Goal: Task Accomplishment & Management: Manage account settings

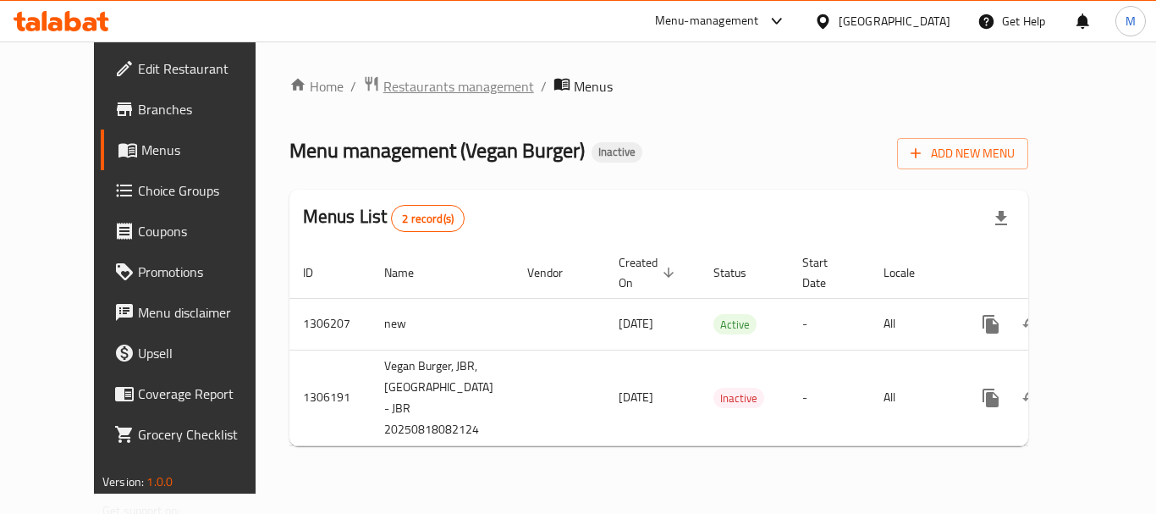
click at [412, 85] on span "Restaurants management" at bounding box center [458, 86] width 151 height 20
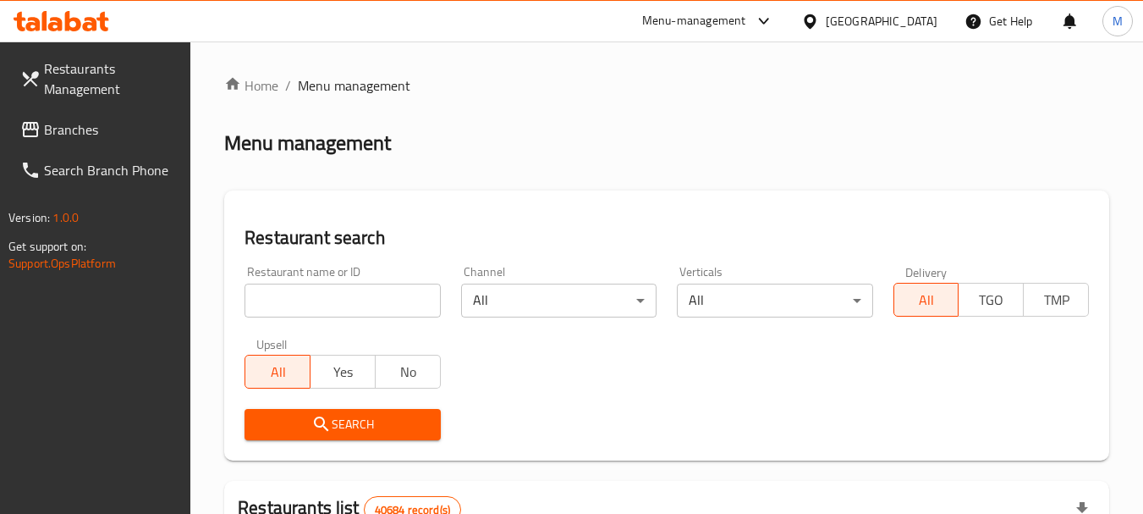
click at [89, 139] on span "Branches" at bounding box center [111, 129] width 134 height 20
click at [82, 132] on span "Branches" at bounding box center [111, 129] width 134 height 20
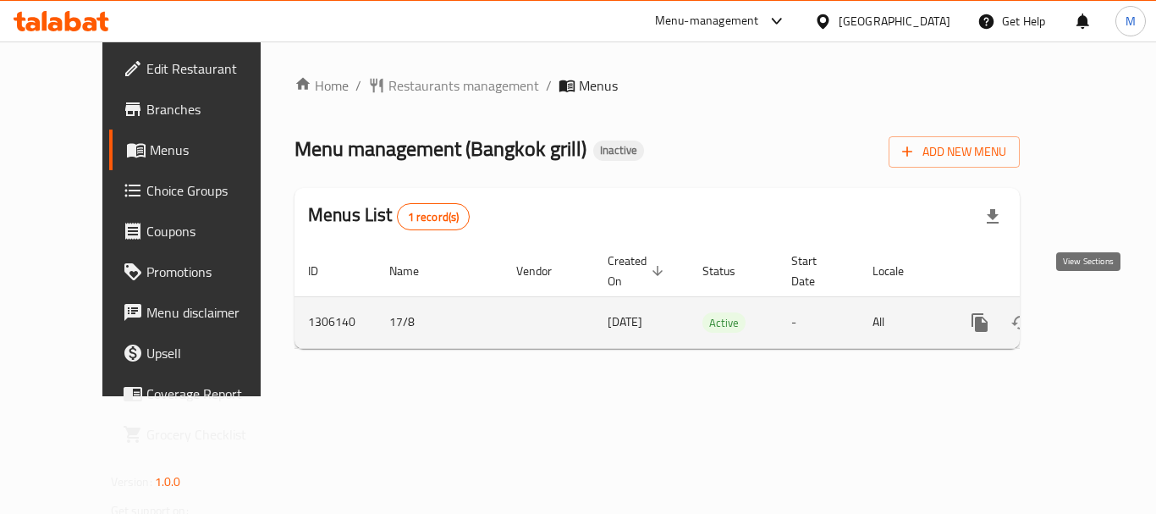
click at [1091, 312] on icon "enhanced table" at bounding box center [1101, 322] width 20 height 20
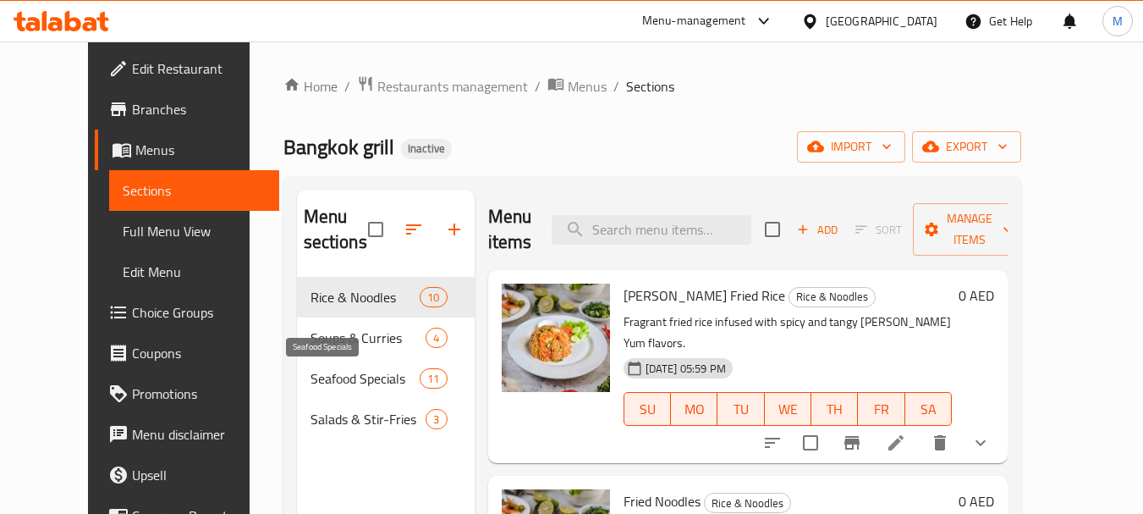
click at [382, 372] on span "Seafood Specials" at bounding box center [365, 378] width 110 height 20
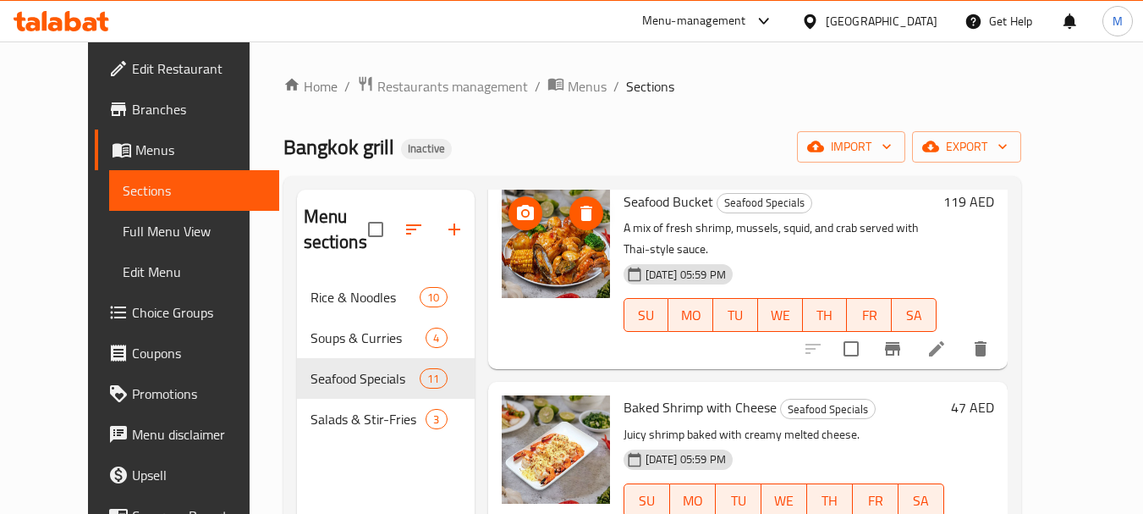
scroll to position [169, 0]
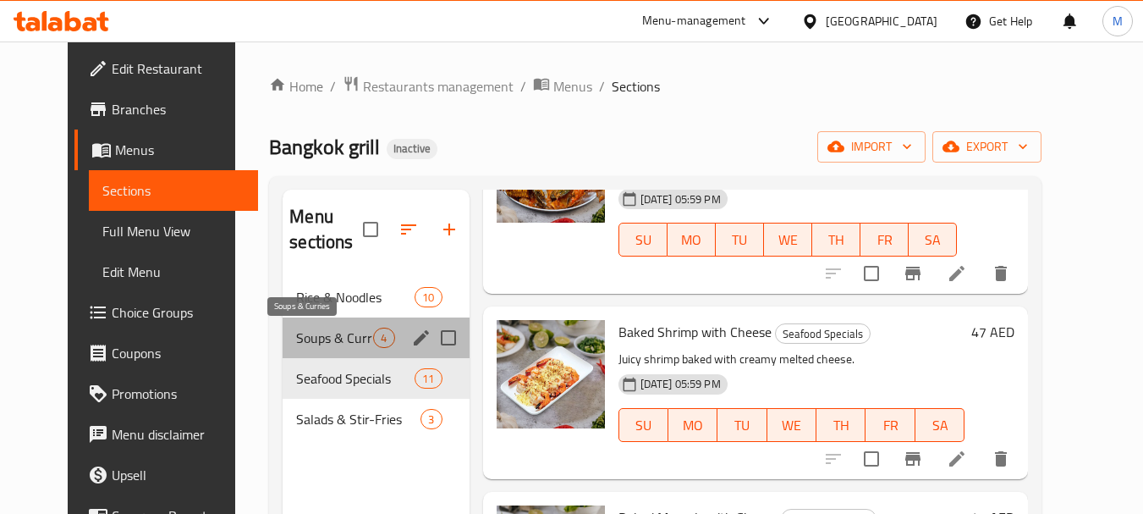
click at [305, 342] on span "Soups & Curries" at bounding box center [334, 337] width 77 height 20
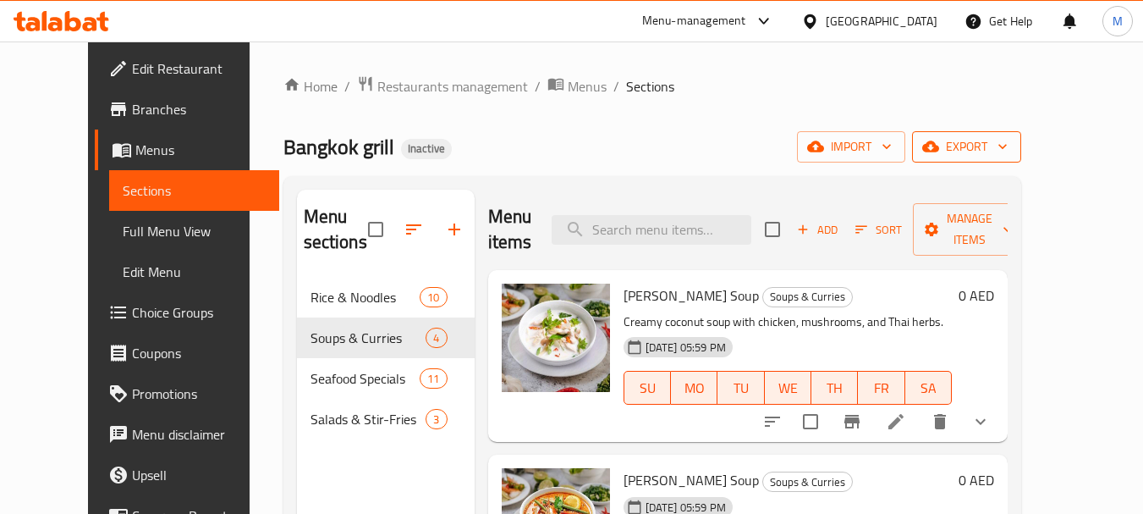
click at [1021, 158] on button "export" at bounding box center [966, 146] width 109 height 31
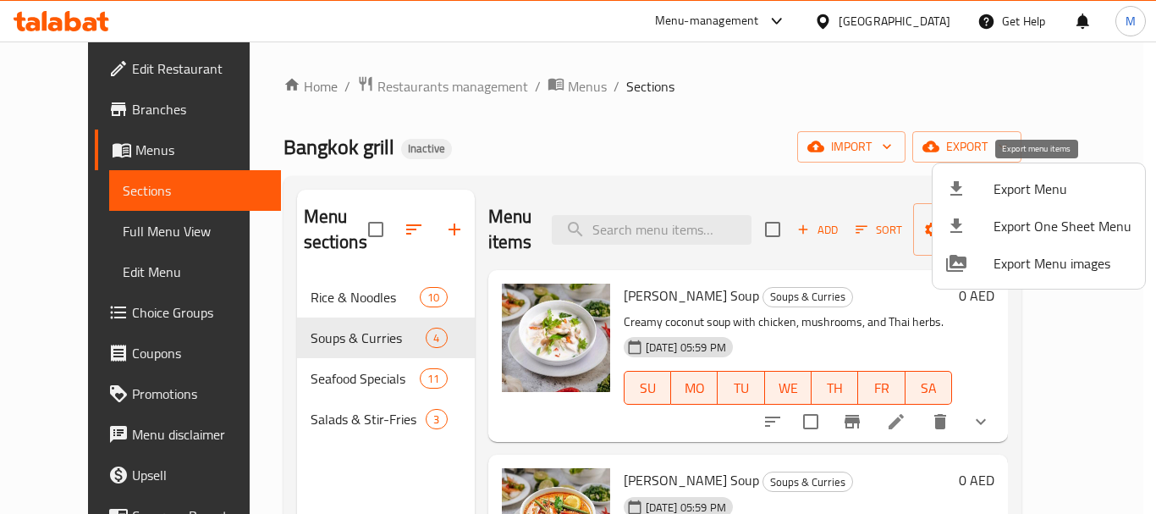
click at [1011, 191] on span "Export Menu" at bounding box center [1062, 189] width 138 height 20
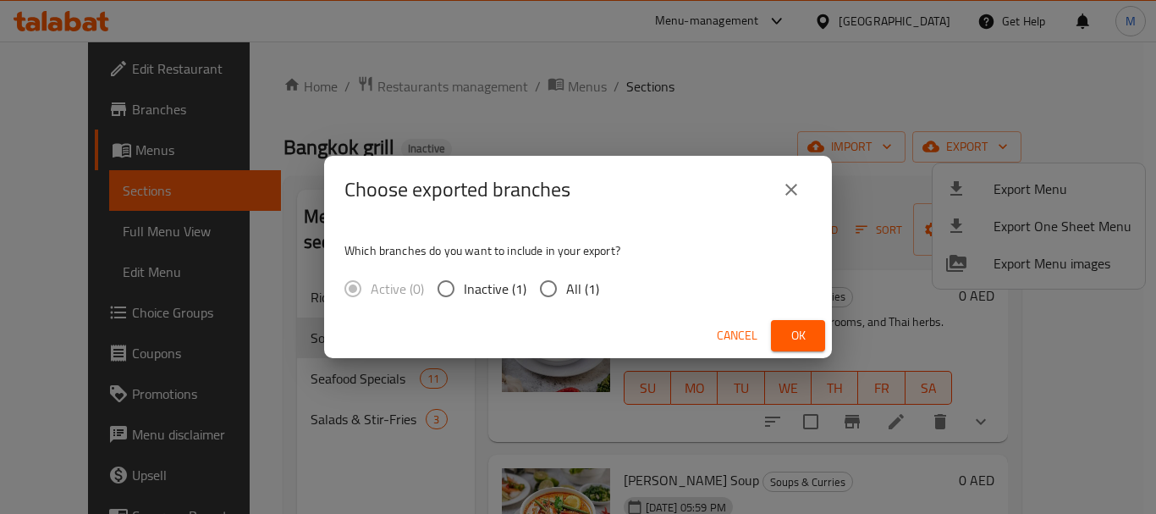
click at [563, 306] on input "All (1)" at bounding box center [548, 289] width 36 height 36
radio input "true"
drag, startPoint x: 832, startPoint y: 339, endPoint x: 788, endPoint y: 335, distance: 44.2
click at [824, 338] on div "Choose exported branches Which branches do you want to include in your export? …" at bounding box center [578, 257] width 1156 height 514
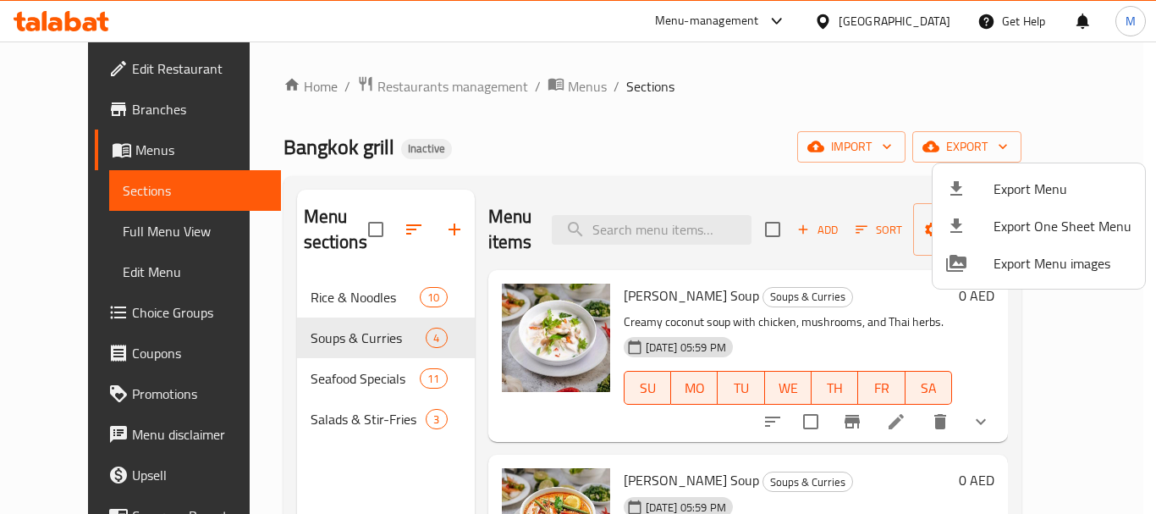
drag, startPoint x: 788, startPoint y: 335, endPoint x: 330, endPoint y: 16, distance: 558.5
click at [979, 184] on div at bounding box center [969, 189] width 47 height 20
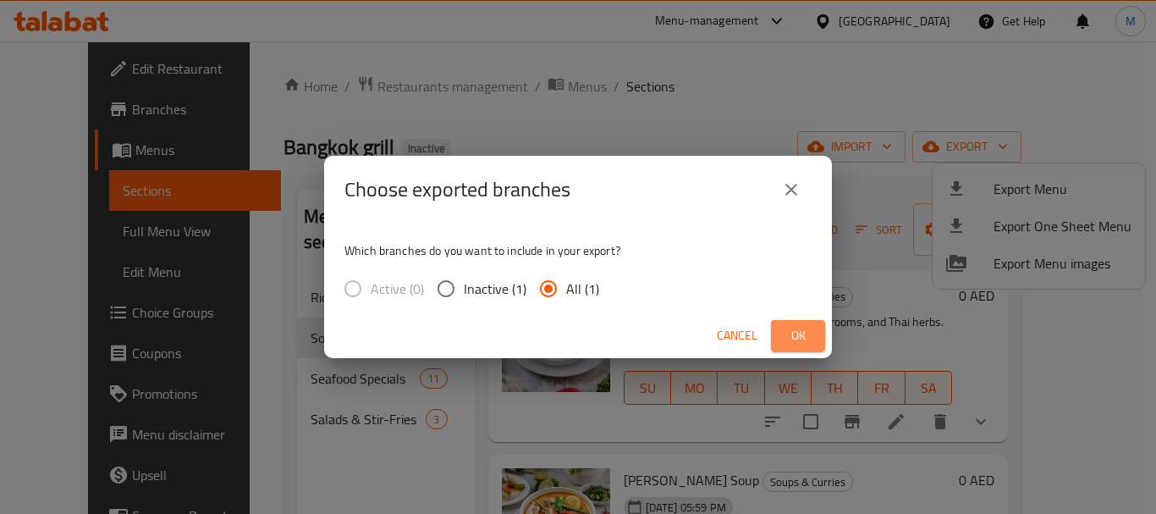
drag, startPoint x: 802, startPoint y: 338, endPoint x: 273, endPoint y: 27, distance: 613.6
click at [799, 336] on span "Ok" at bounding box center [797, 335] width 27 height 21
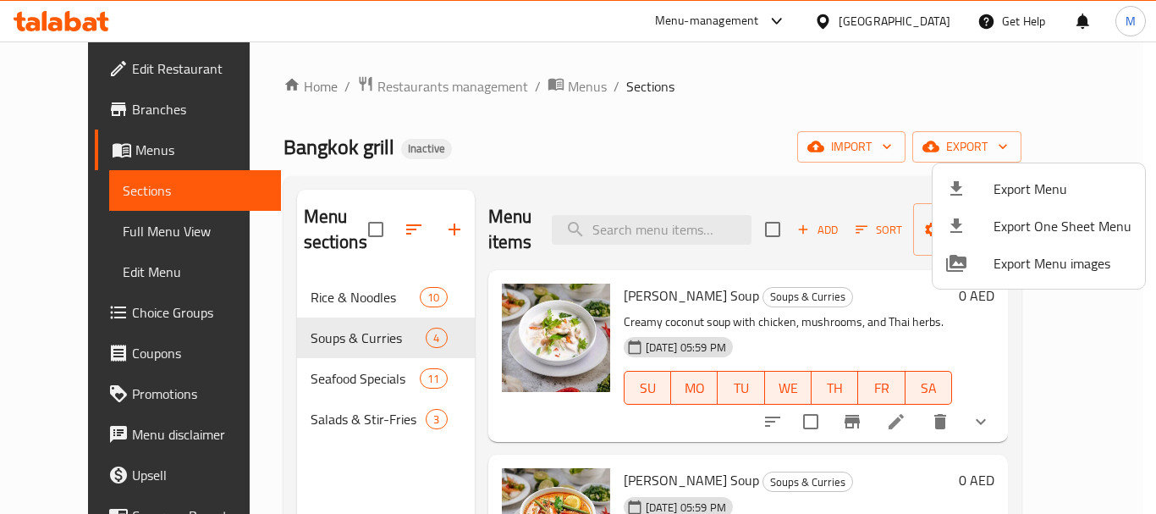
click at [113, 63] on div at bounding box center [578, 257] width 1156 height 514
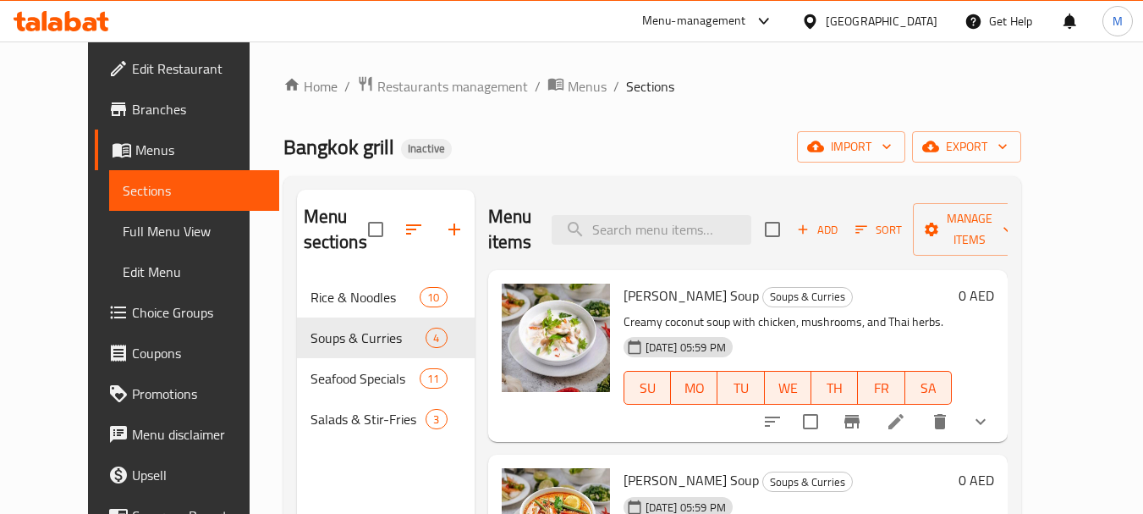
click at [132, 63] on span "Edit Restaurant" at bounding box center [199, 68] width 134 height 20
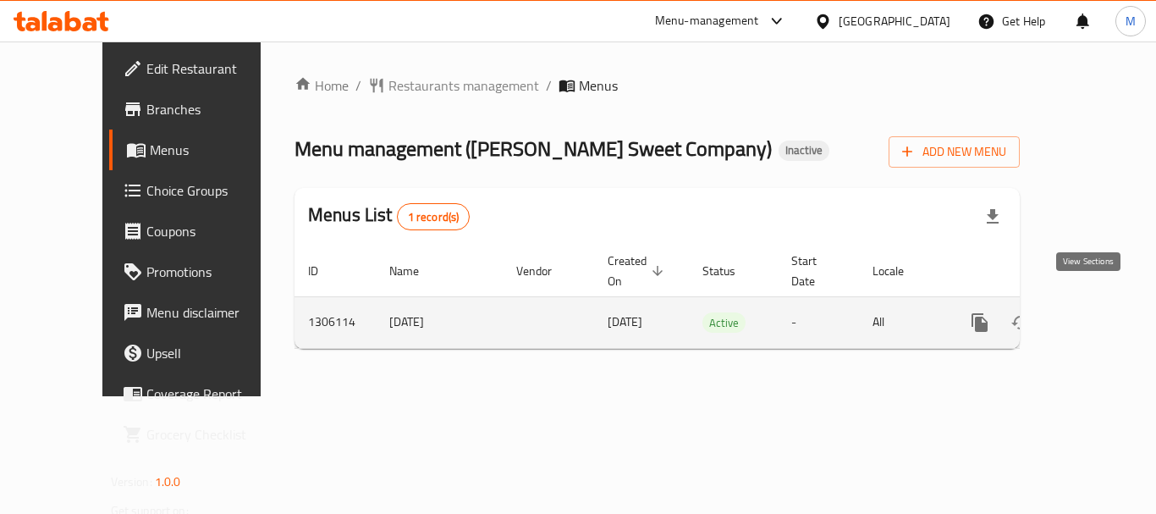
click at [1091, 312] on icon "enhanced table" at bounding box center [1101, 322] width 20 height 20
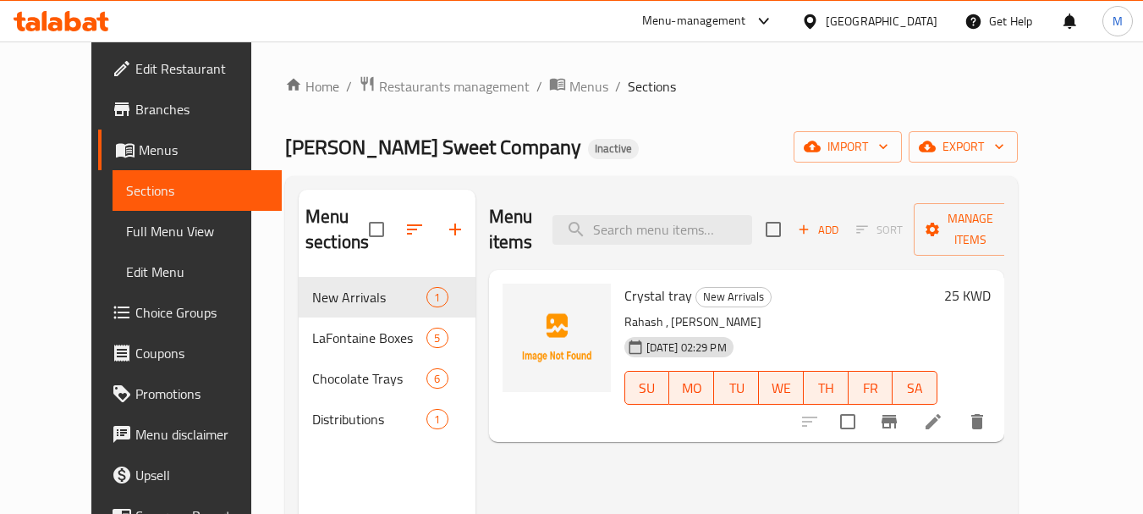
drag, startPoint x: 212, startPoint y: 298, endPoint x: 220, endPoint y: 307, distance: 12.0
click at [251, 300] on div "Home / Restaurants management / Menus / Sections LAFONTAINE Sweet Company Inact…" at bounding box center [651, 395] width 800 height 709
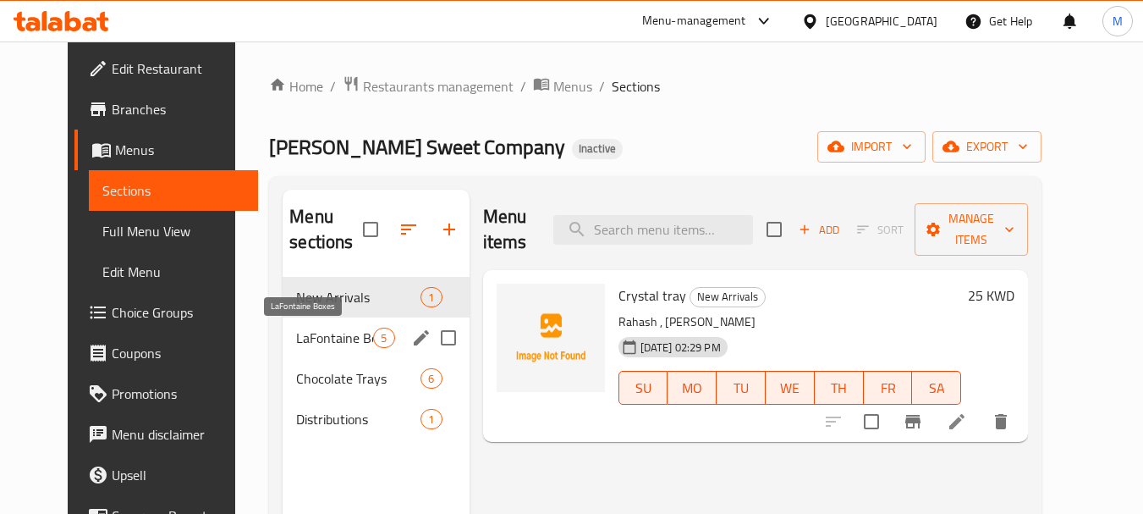
drag, startPoint x: 291, startPoint y: 335, endPoint x: 302, endPoint y: 354, distance: 22.4
click at [296, 335] on span "LaFontaine Boxes" at bounding box center [334, 337] width 77 height 20
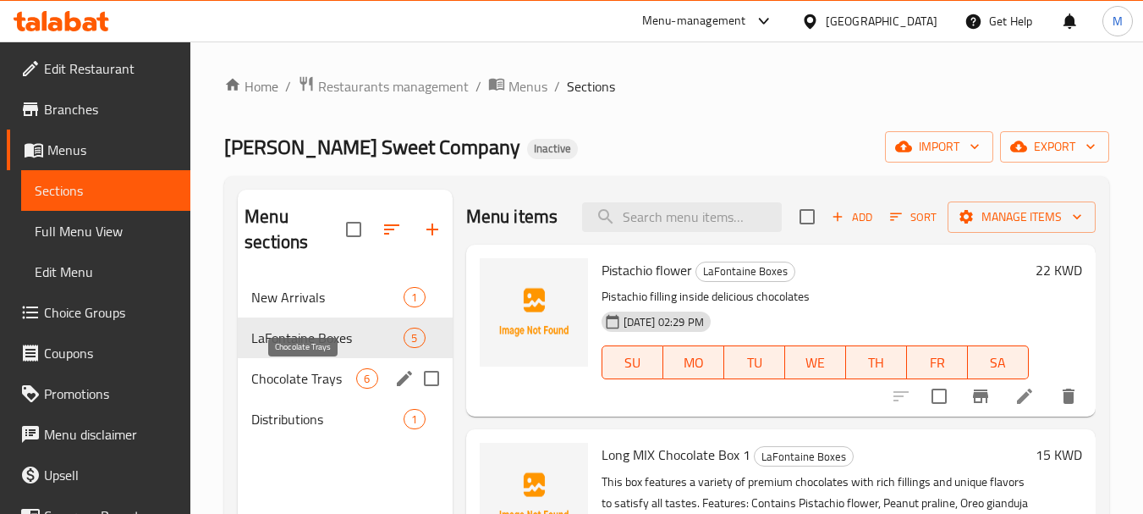
click at [313, 380] on span "Chocolate Trays" at bounding box center [303, 378] width 105 height 20
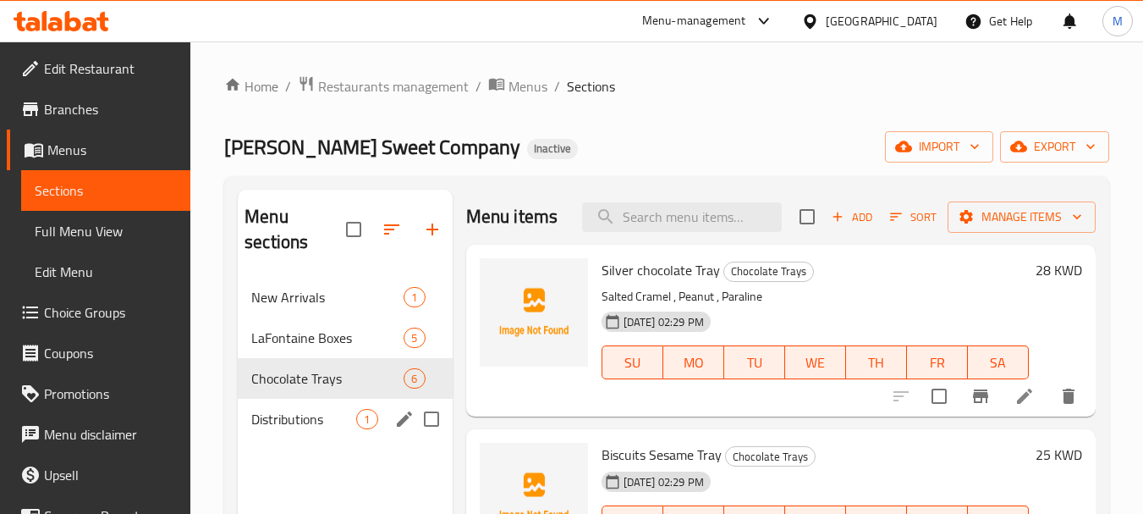
click at [323, 421] on span "Distributions" at bounding box center [303, 419] width 105 height 20
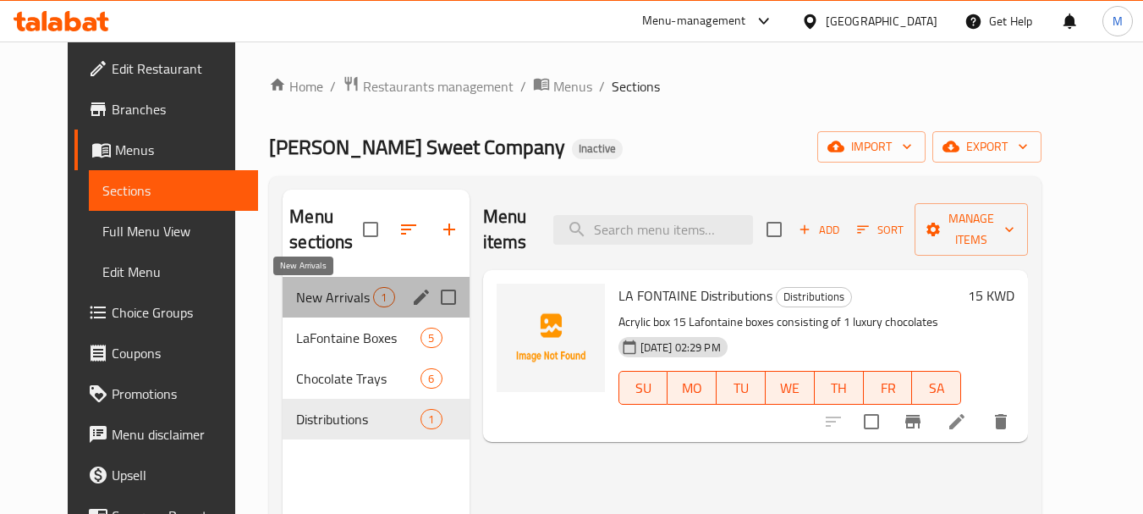
click at [321, 302] on span "New Arrivals" at bounding box center [334, 297] width 77 height 20
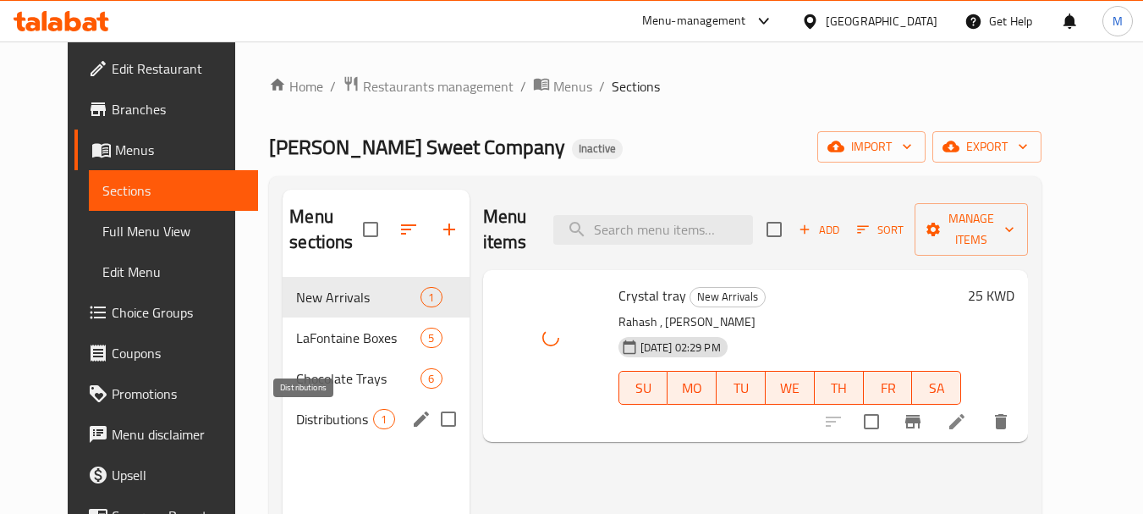
click at [323, 418] on span "Distributions" at bounding box center [334, 419] width 77 height 20
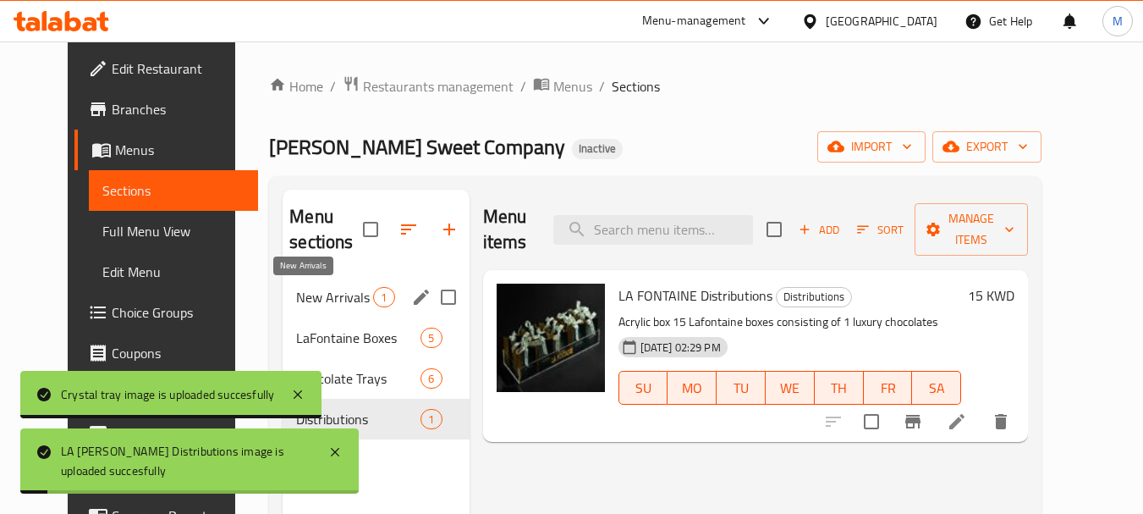
click at [321, 294] on span "New Arrivals" at bounding box center [334, 297] width 77 height 20
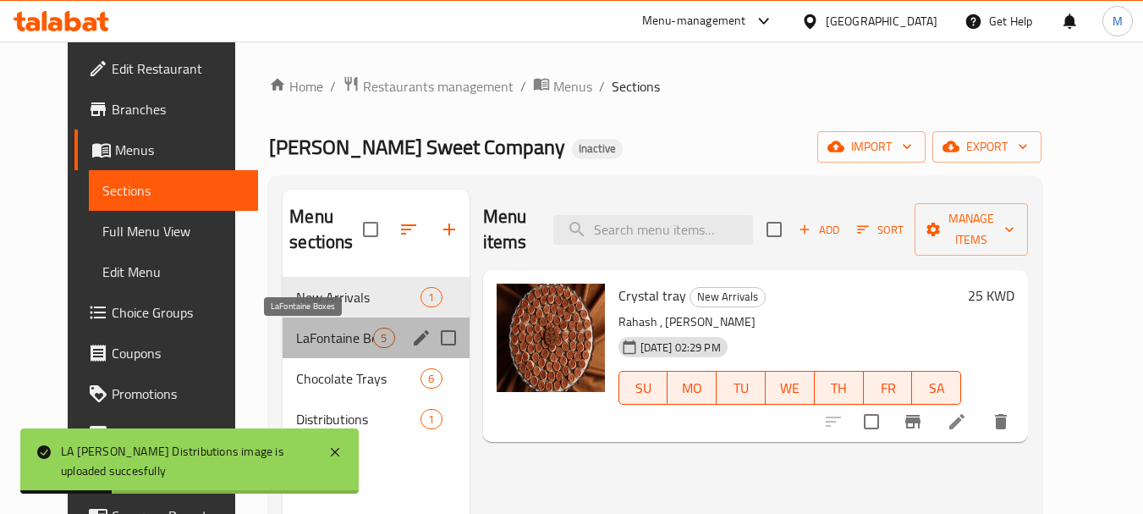
click at [321, 332] on span "LaFontaine Boxes" at bounding box center [334, 337] width 77 height 20
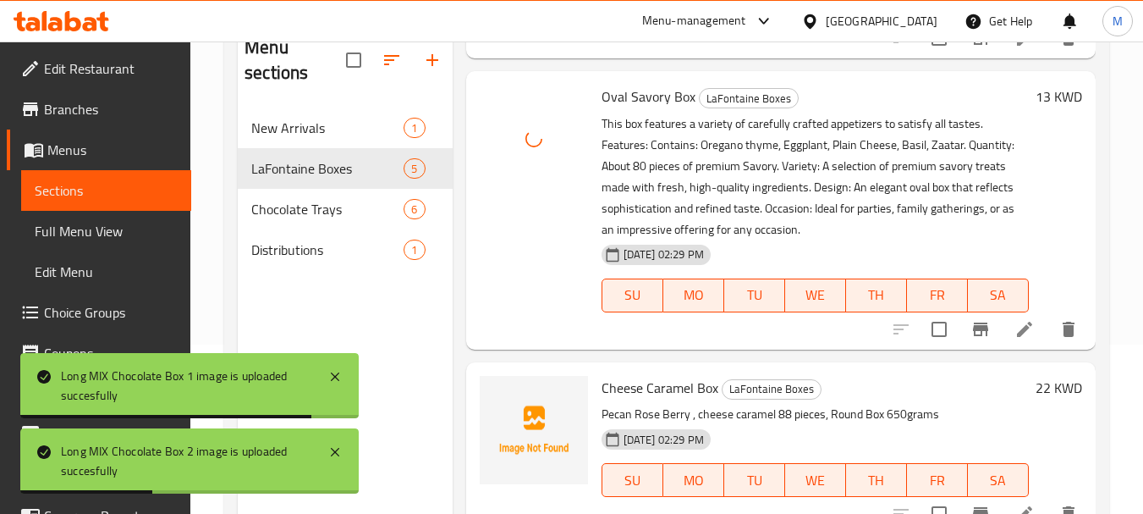
scroll to position [237, 0]
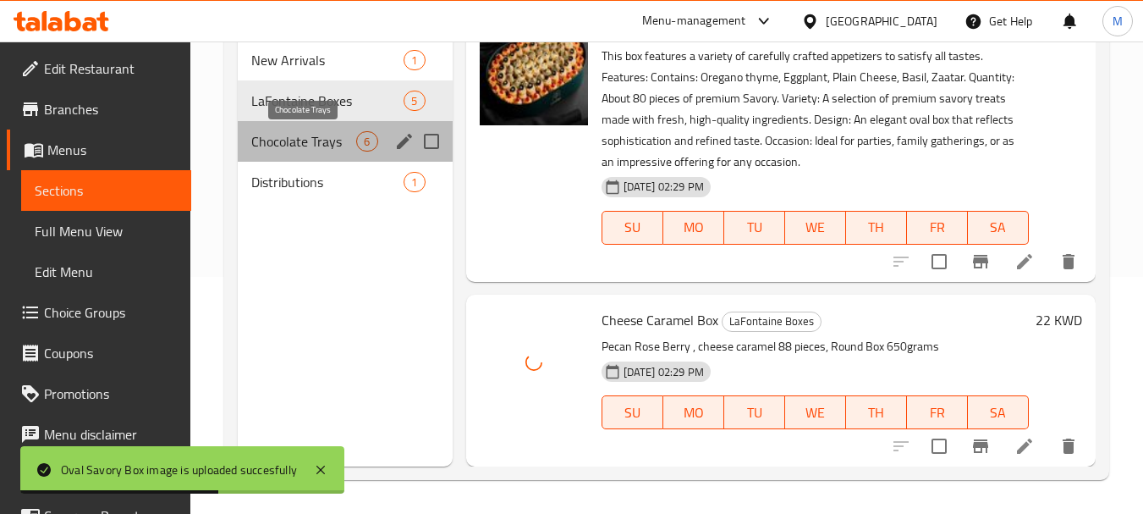
click at [327, 151] on span "Chocolate Trays" at bounding box center [303, 141] width 105 height 20
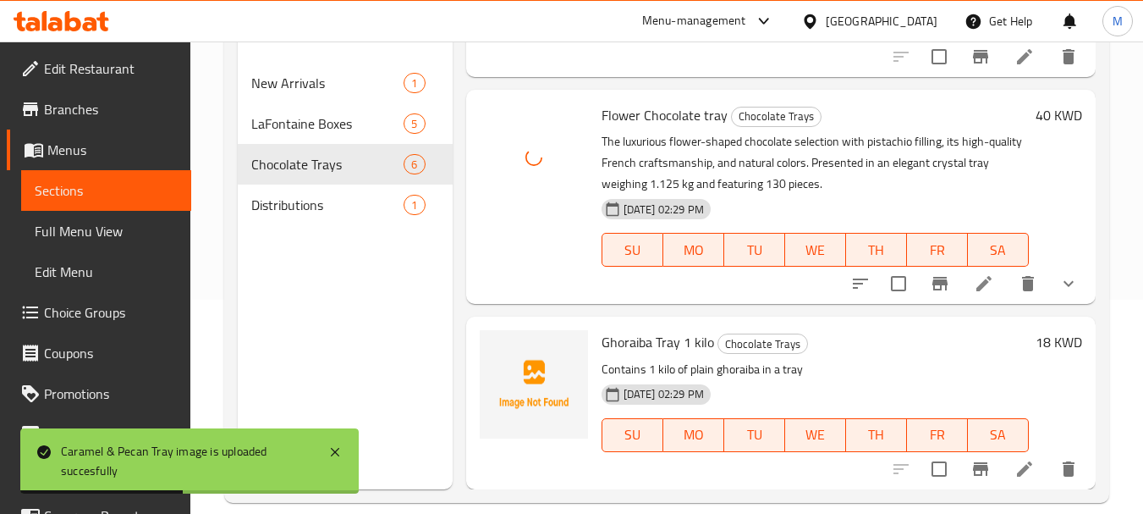
scroll to position [237, 0]
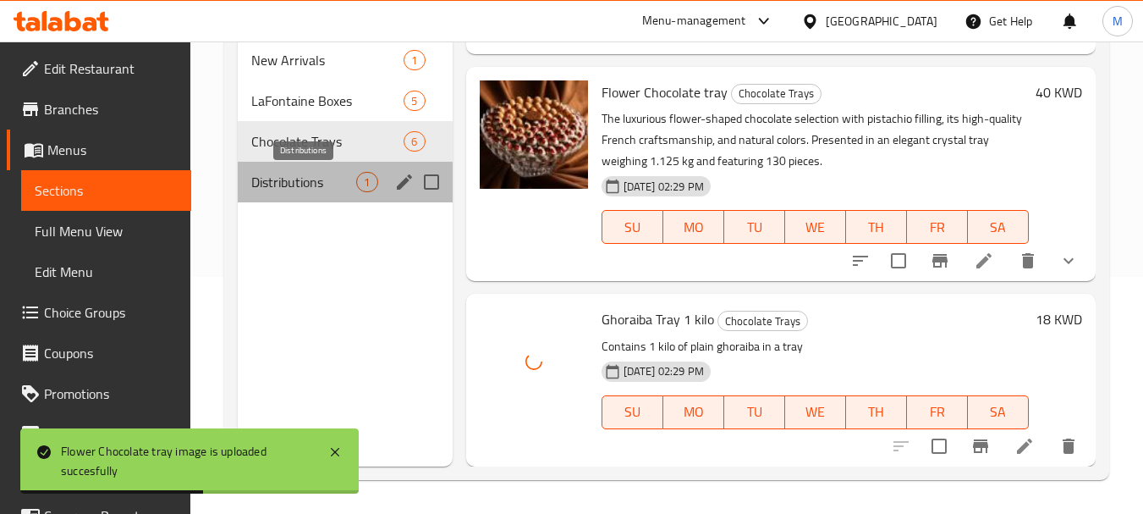
click at [304, 183] on span "Distributions" at bounding box center [303, 182] width 105 height 20
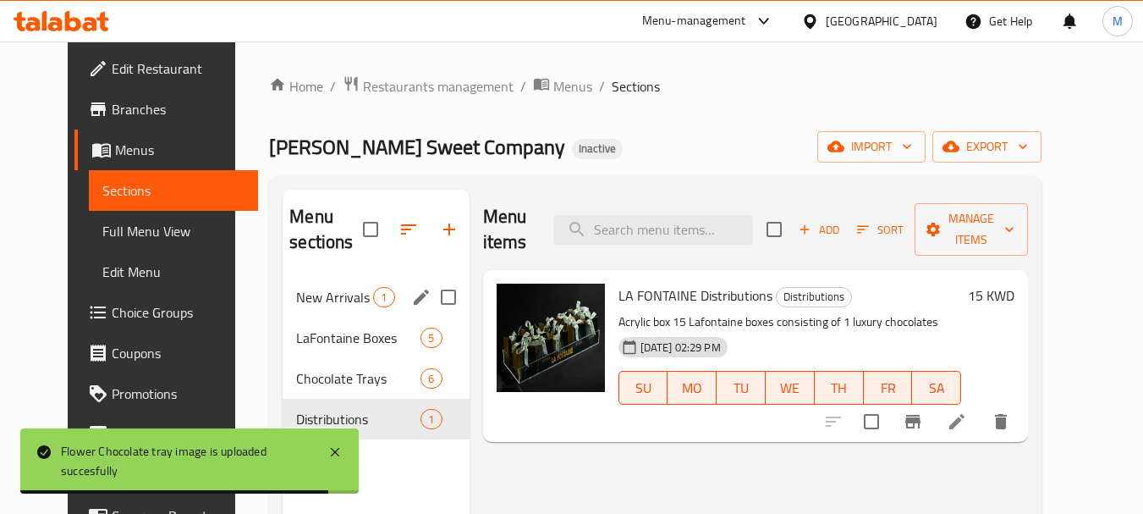
click at [296, 293] on span "New Arrivals" at bounding box center [334, 297] width 77 height 20
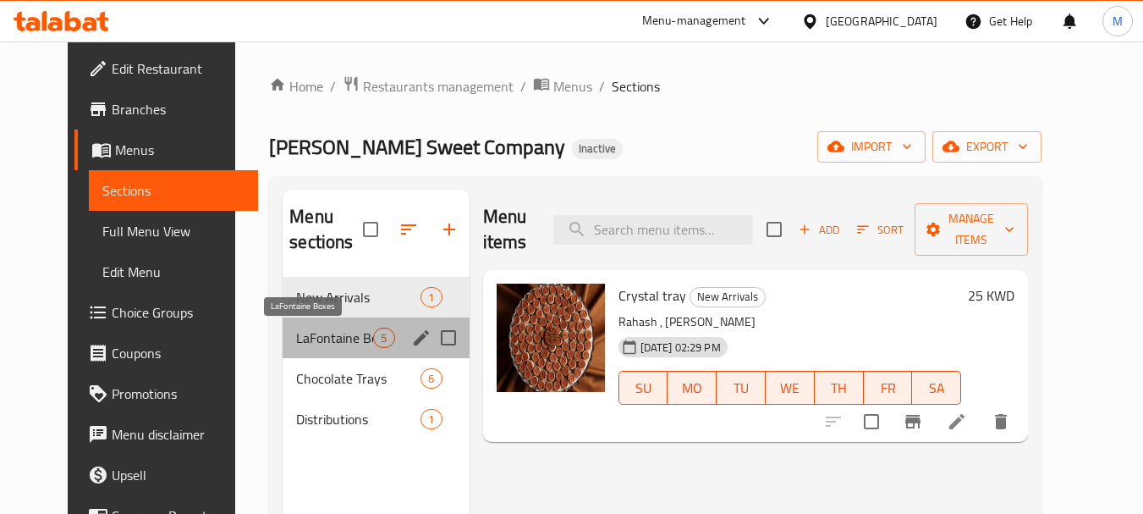
click at [317, 347] on span "LaFontaine Boxes" at bounding box center [334, 337] width 77 height 20
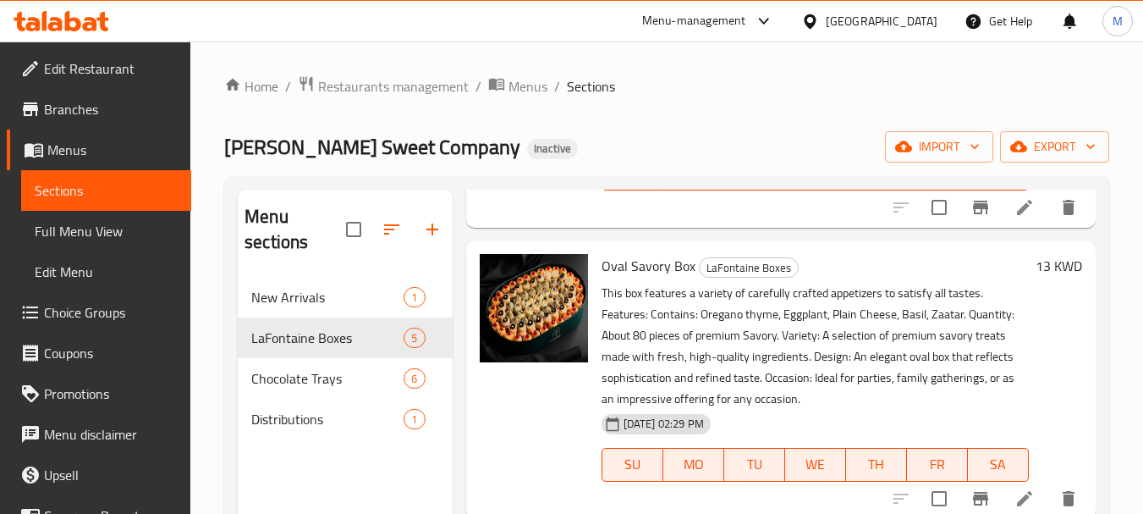
scroll to position [237, 0]
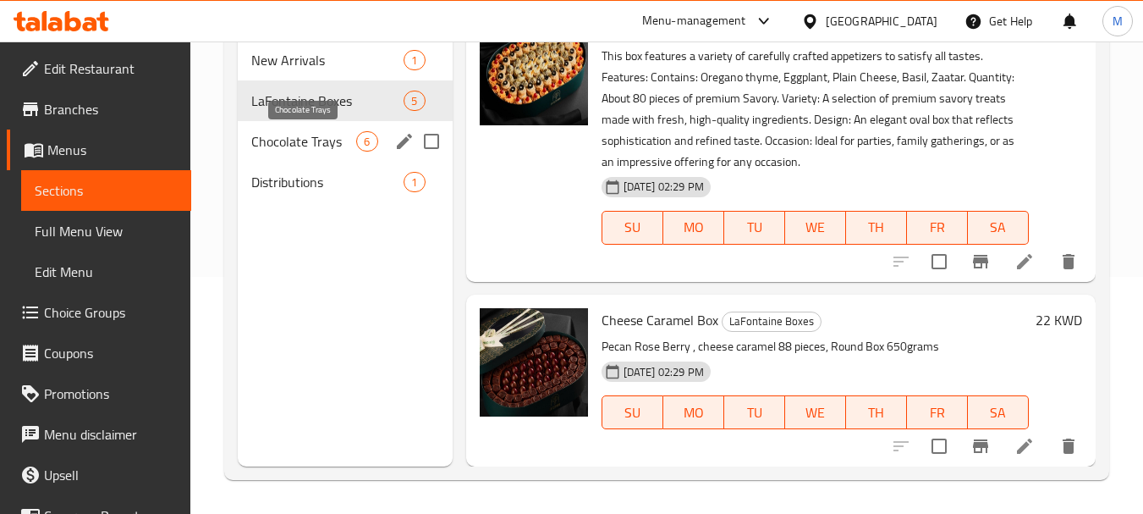
click at [291, 135] on span "Chocolate Trays" at bounding box center [303, 141] width 105 height 20
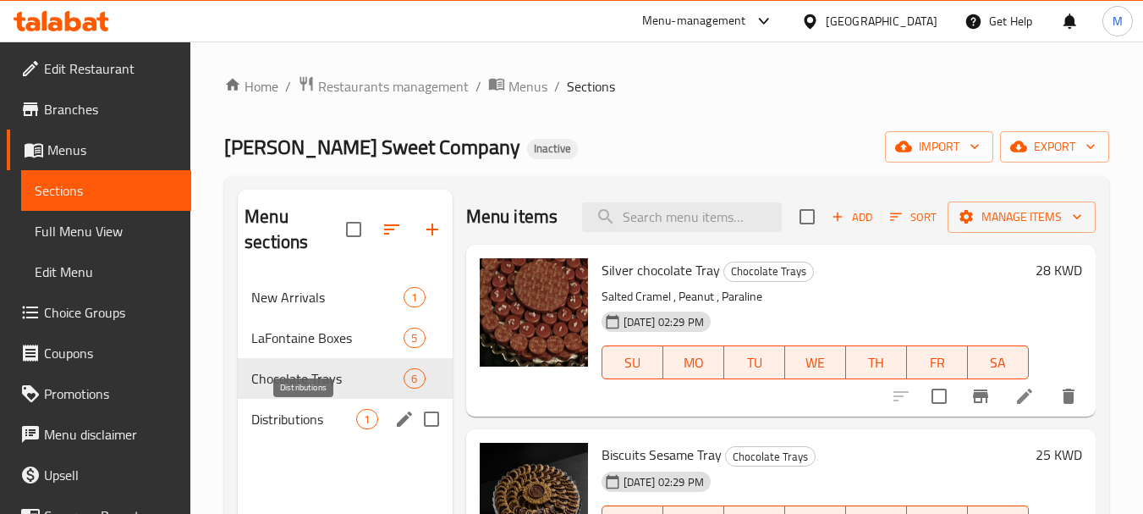
click at [319, 426] on span "Distributions" at bounding box center [303, 419] width 105 height 20
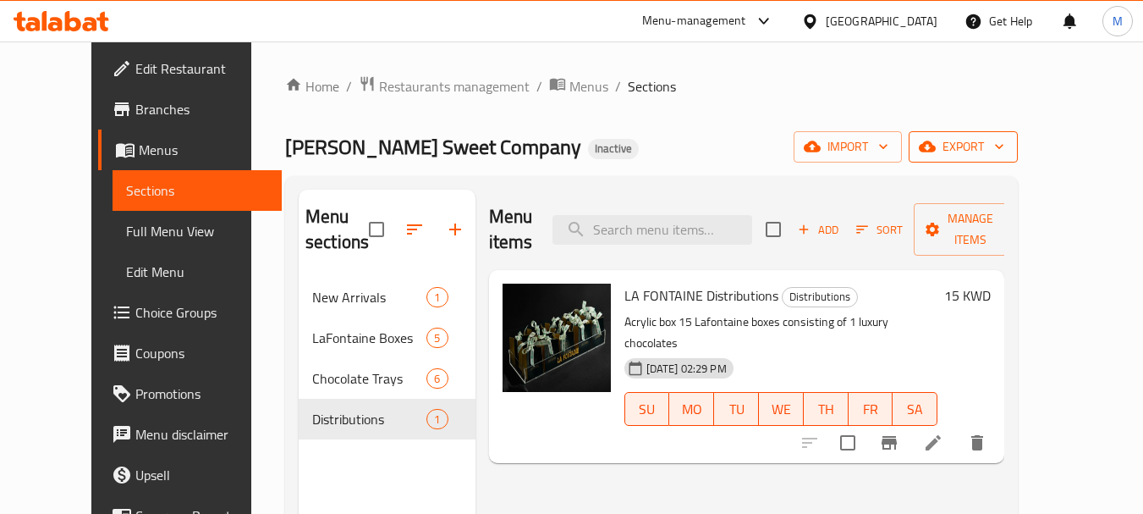
click at [1004, 146] on span "export" at bounding box center [963, 146] width 82 height 21
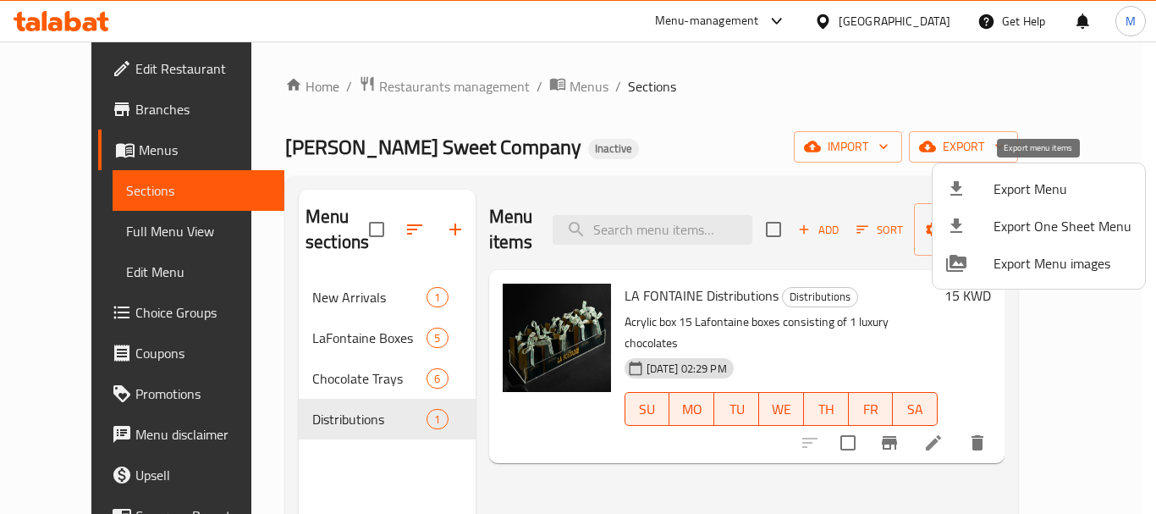
click at [1019, 183] on span "Export Menu" at bounding box center [1062, 189] width 138 height 20
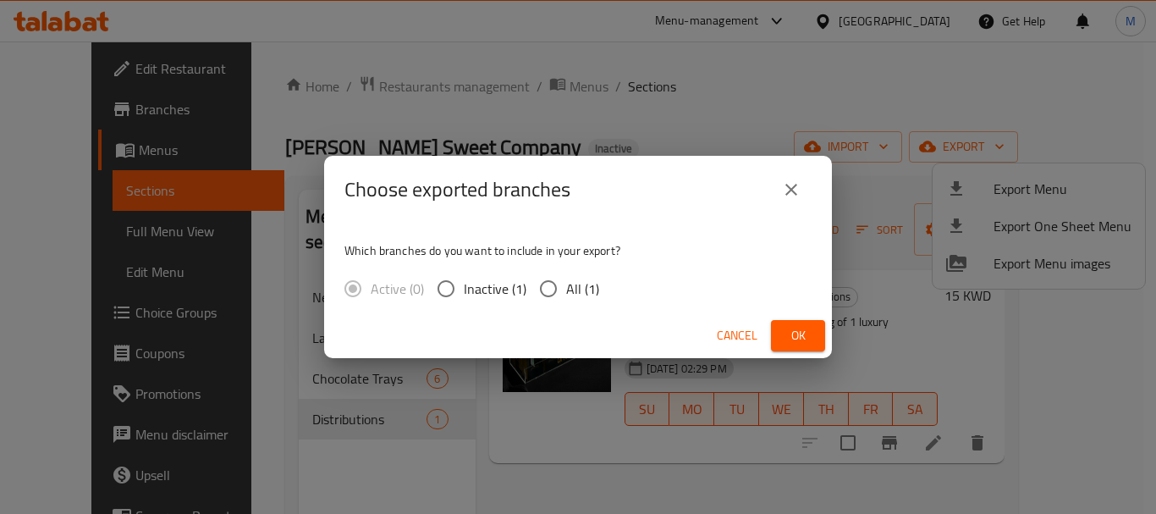
click at [560, 290] on input "All (1)" at bounding box center [548, 289] width 36 height 36
radio input "true"
click at [793, 331] on span "Ok" at bounding box center [797, 335] width 27 height 21
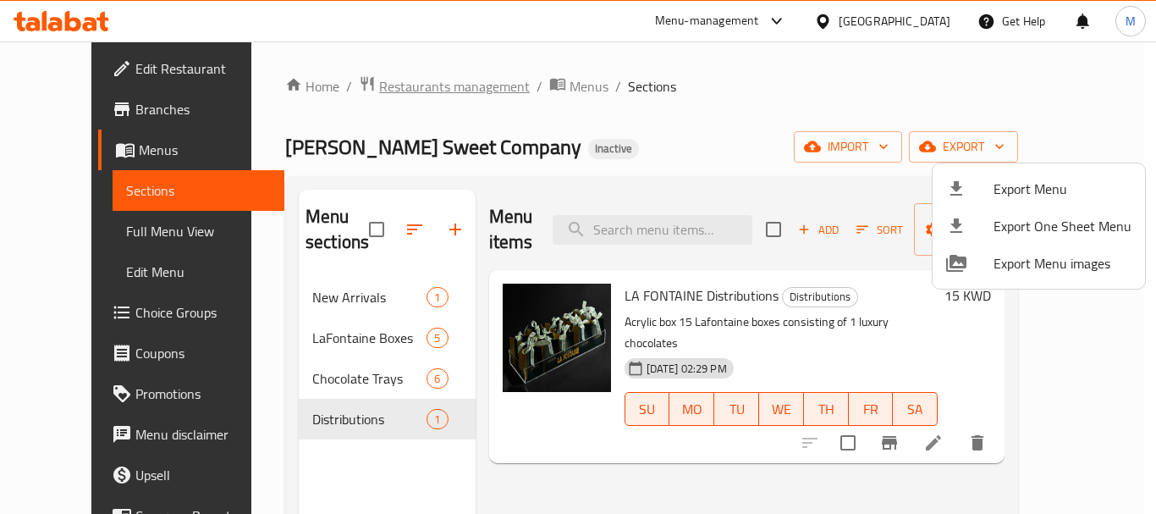
click at [416, 80] on div at bounding box center [578, 257] width 1156 height 514
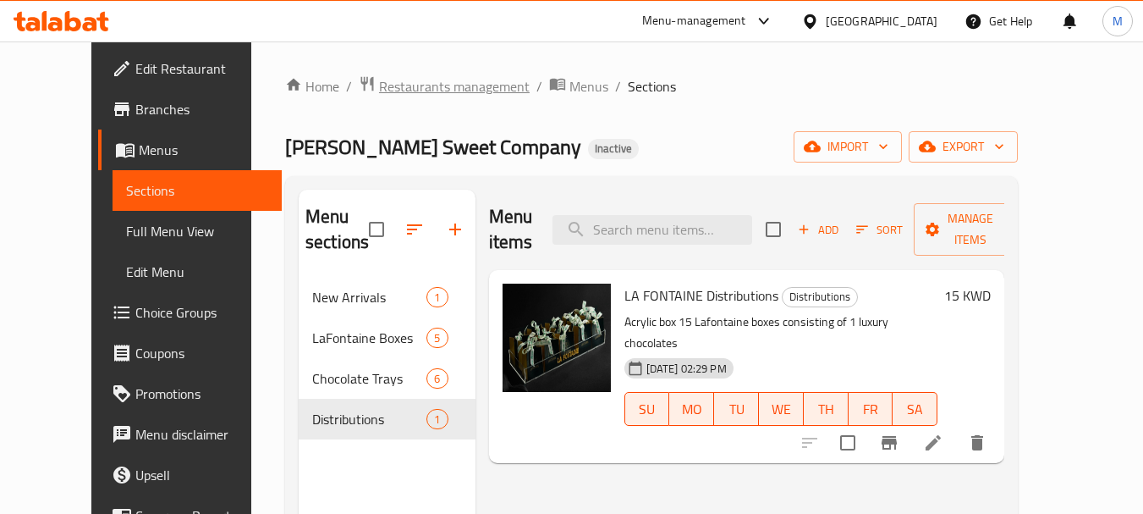
click at [417, 87] on span "Restaurants management" at bounding box center [454, 86] width 151 height 20
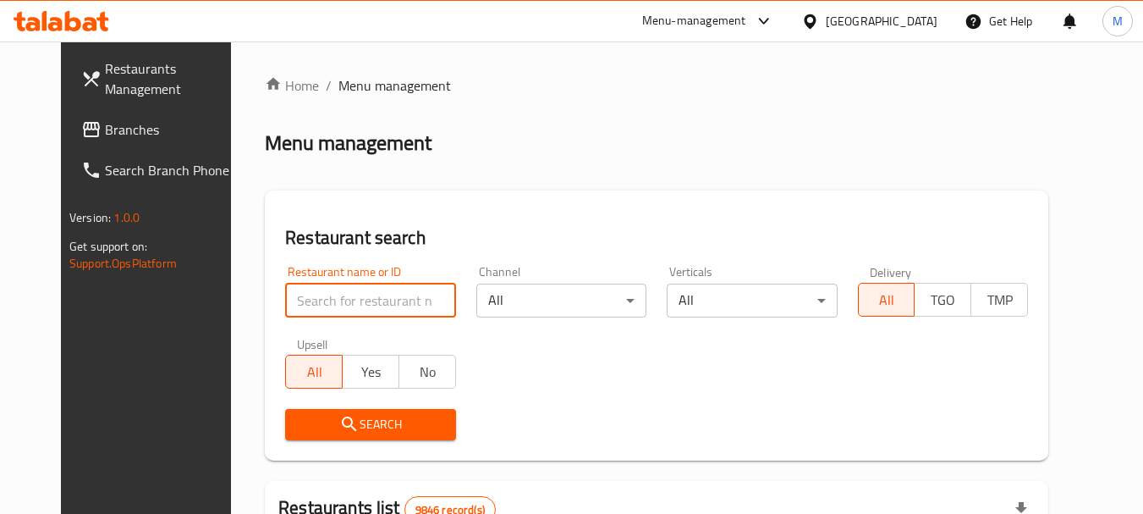
click at [396, 312] on input "search" at bounding box center [370, 300] width 170 height 34
paste input "B BY LABAGUETT"
type input "B BY LABAGUETT"
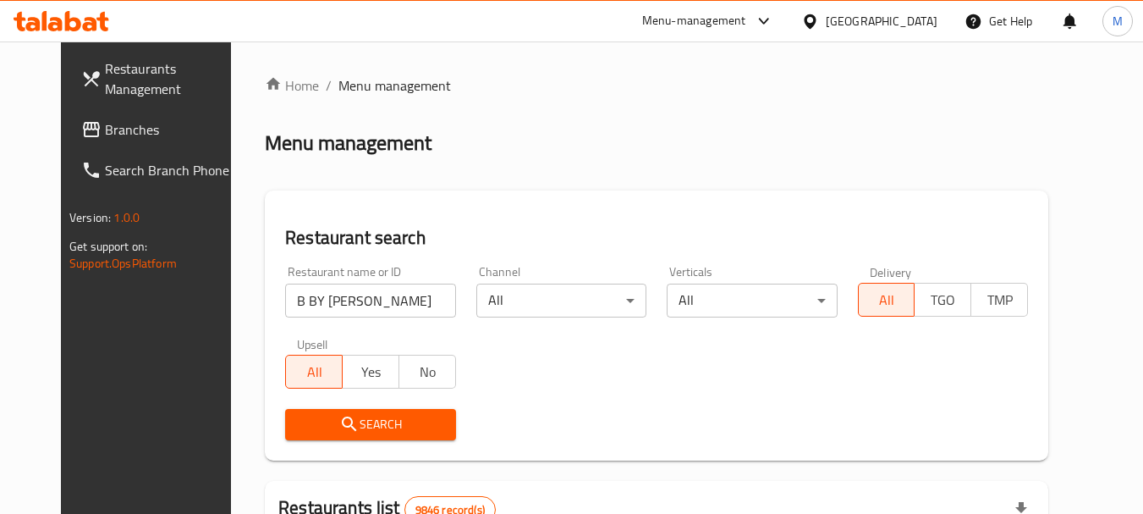
click at [335, 410] on button "Search" at bounding box center [370, 424] width 170 height 31
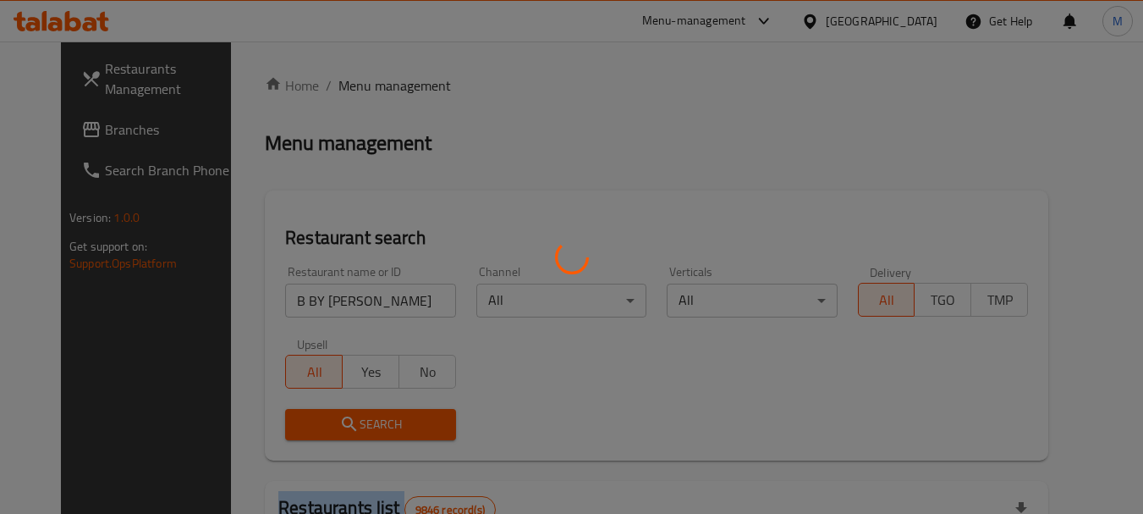
drag, startPoint x: 335, startPoint y: 410, endPoint x: 563, endPoint y: 358, distance: 234.4
click at [336, 410] on div at bounding box center [571, 257] width 1143 height 514
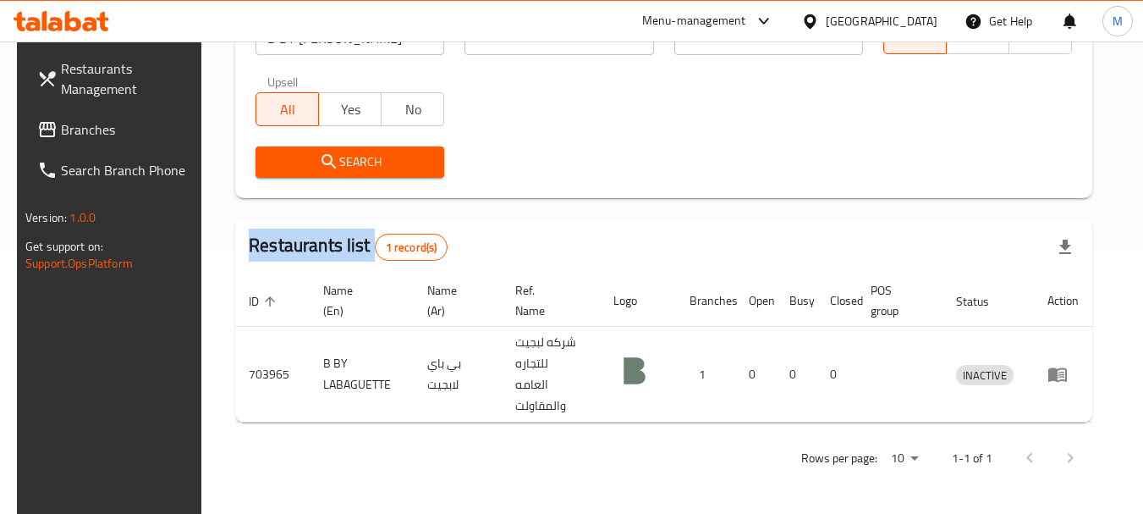
scroll to position [241, 0]
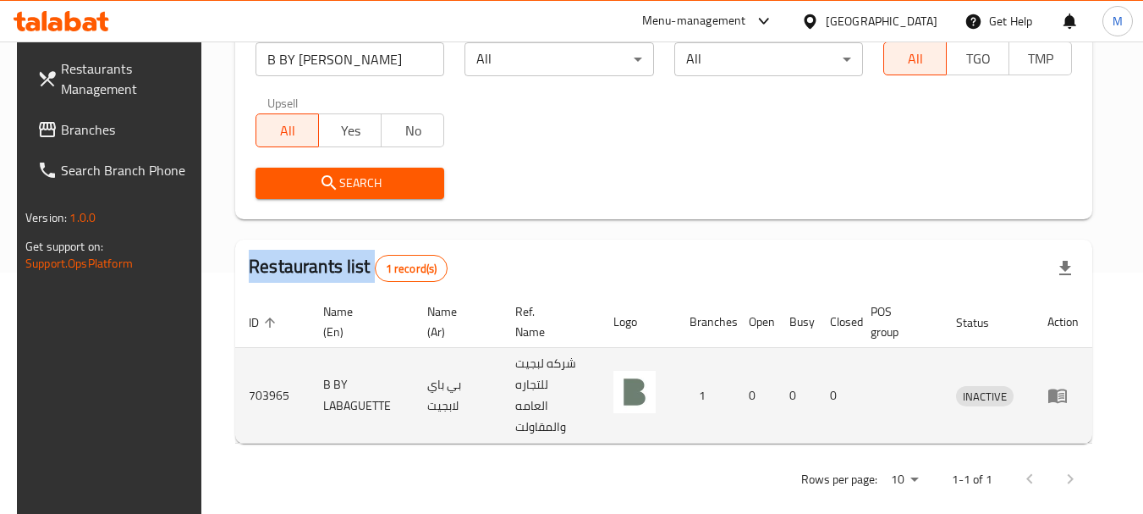
click at [1064, 393] on icon "enhanced table" at bounding box center [1061, 396] width 6 height 7
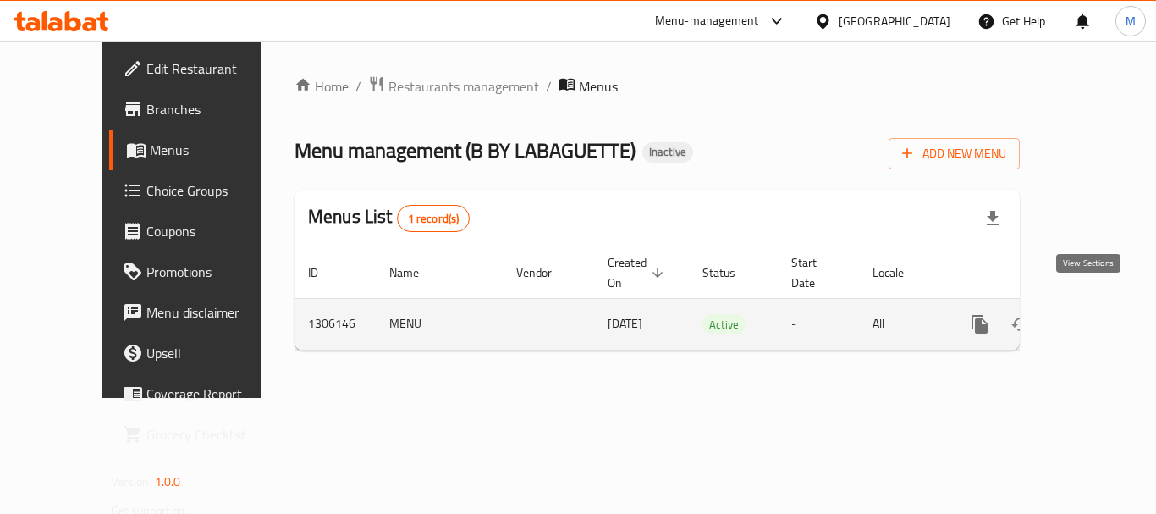
click at [1091, 314] on icon "enhanced table" at bounding box center [1101, 324] width 20 height 20
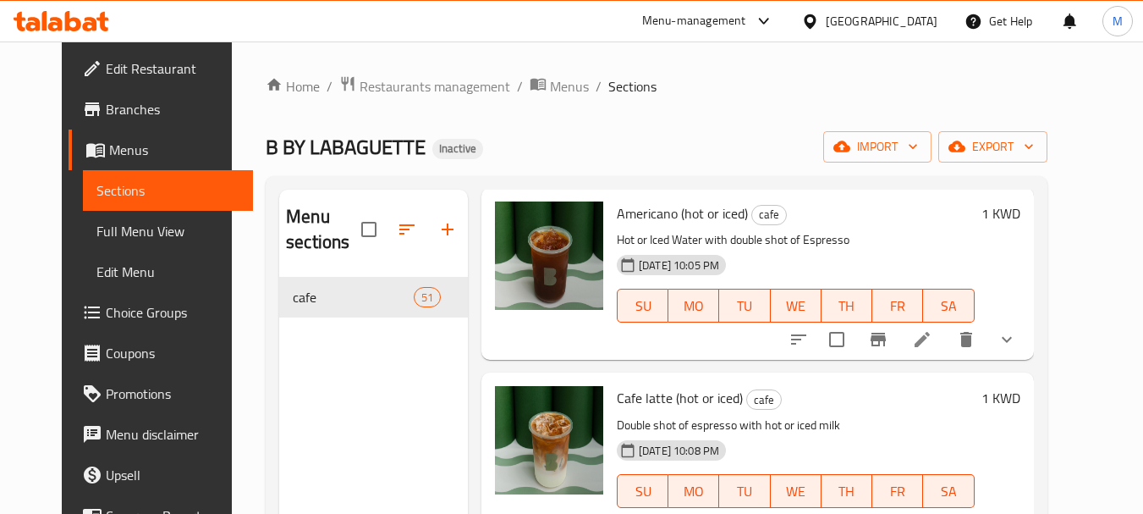
scroll to position [85, 0]
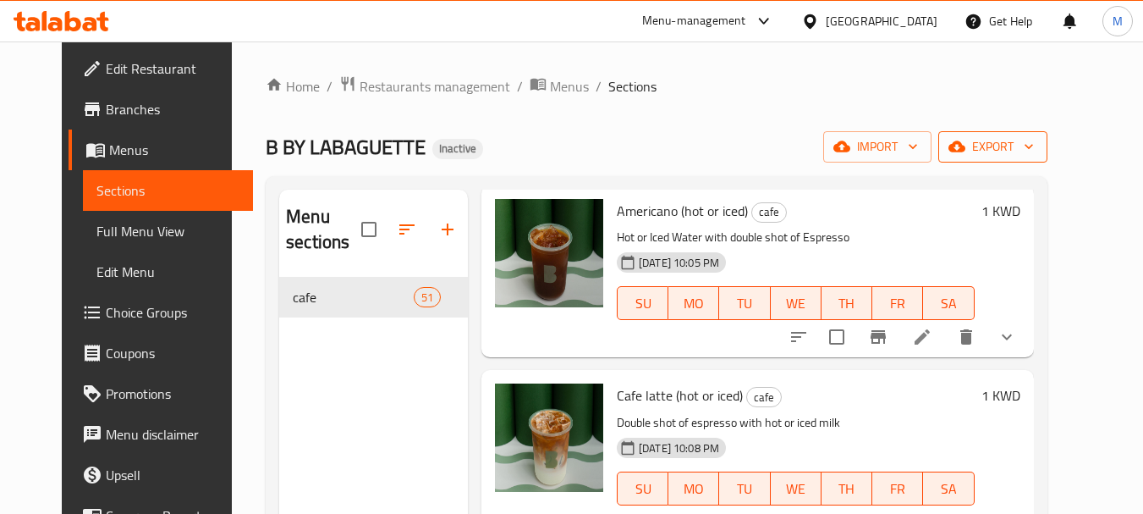
click at [1034, 146] on span "export" at bounding box center [993, 146] width 82 height 21
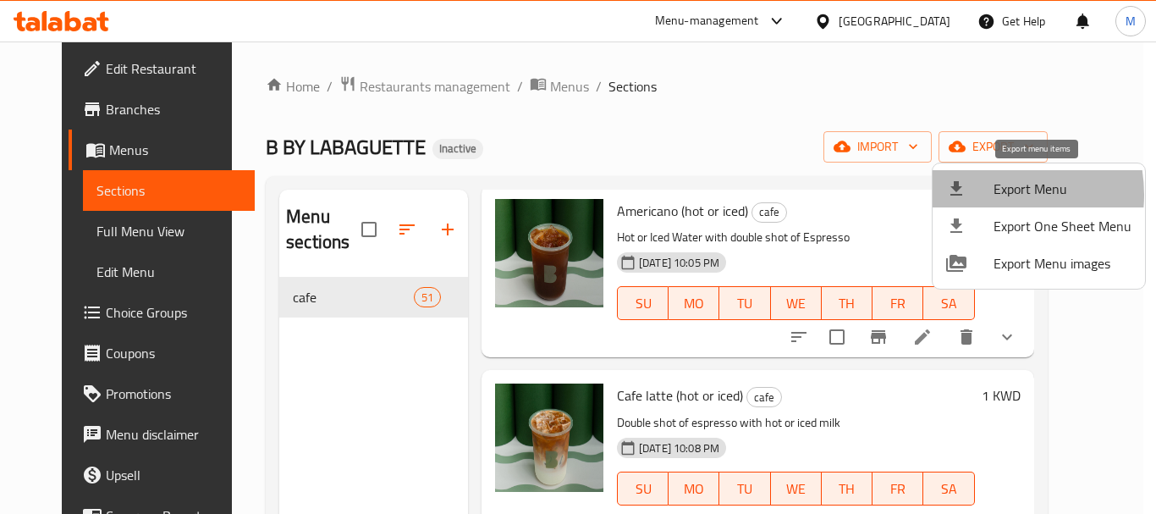
click at [980, 195] on div at bounding box center [969, 189] width 47 height 20
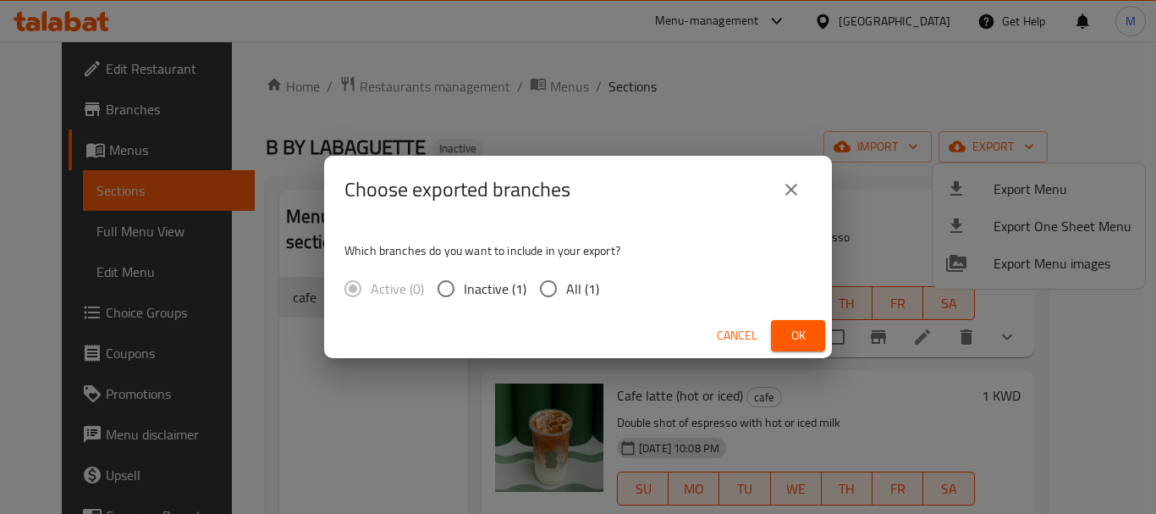
click at [549, 281] on input "All (1)" at bounding box center [548, 289] width 36 height 36
radio input "true"
click at [802, 327] on span "Ok" at bounding box center [797, 335] width 27 height 21
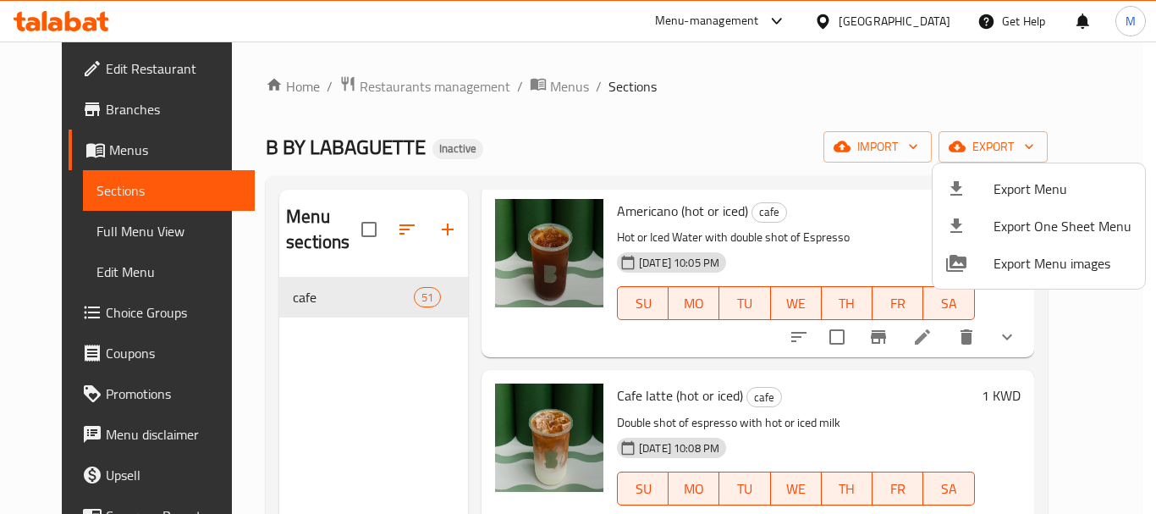
drag, startPoint x: 751, startPoint y: 233, endPoint x: 784, endPoint y: 233, distance: 33.0
click at [783, 233] on div at bounding box center [578, 257] width 1156 height 514
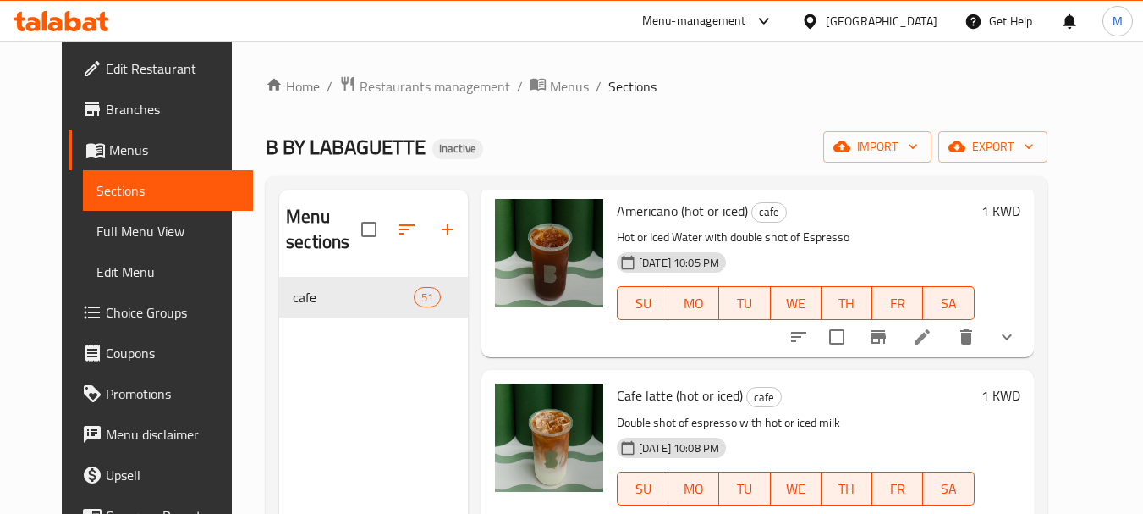
click at [755, 255] on div "17-08-2025 10:05 PM SU MO TU WE TH FR SA" at bounding box center [795, 290] width 371 height 91
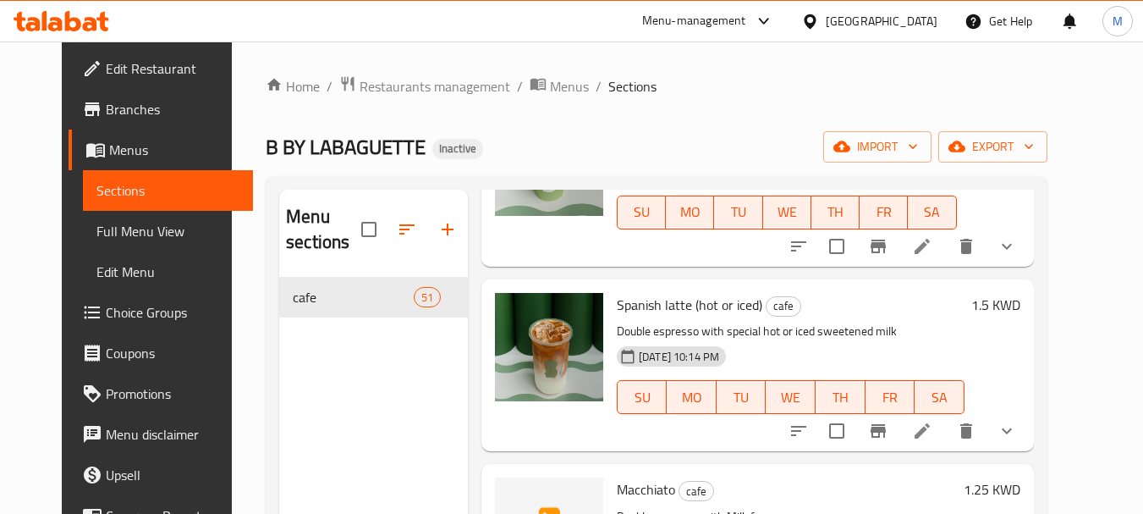
scroll to position [1269, 0]
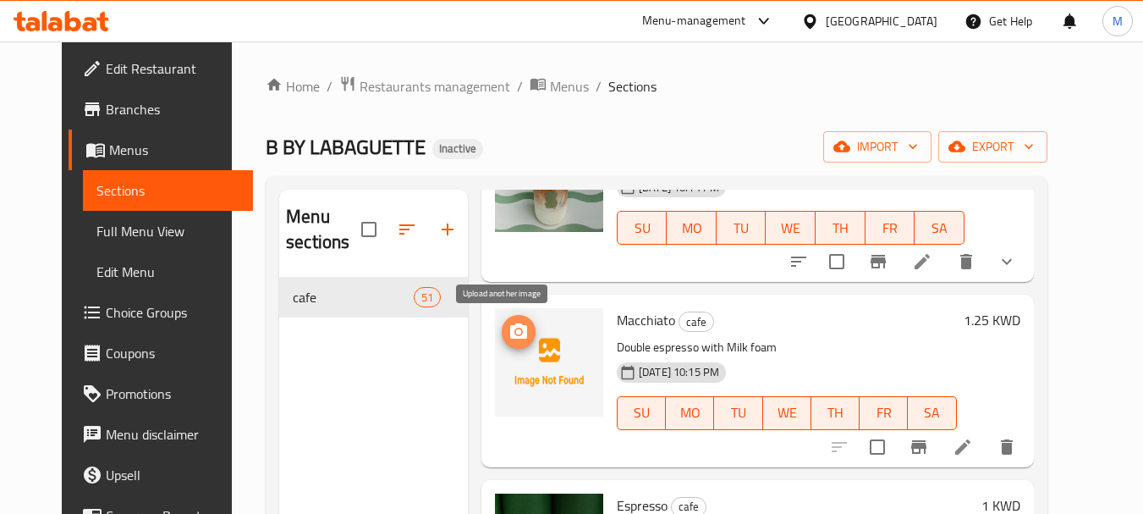
click at [510, 327] on icon "upload picture" at bounding box center [518, 330] width 17 height 15
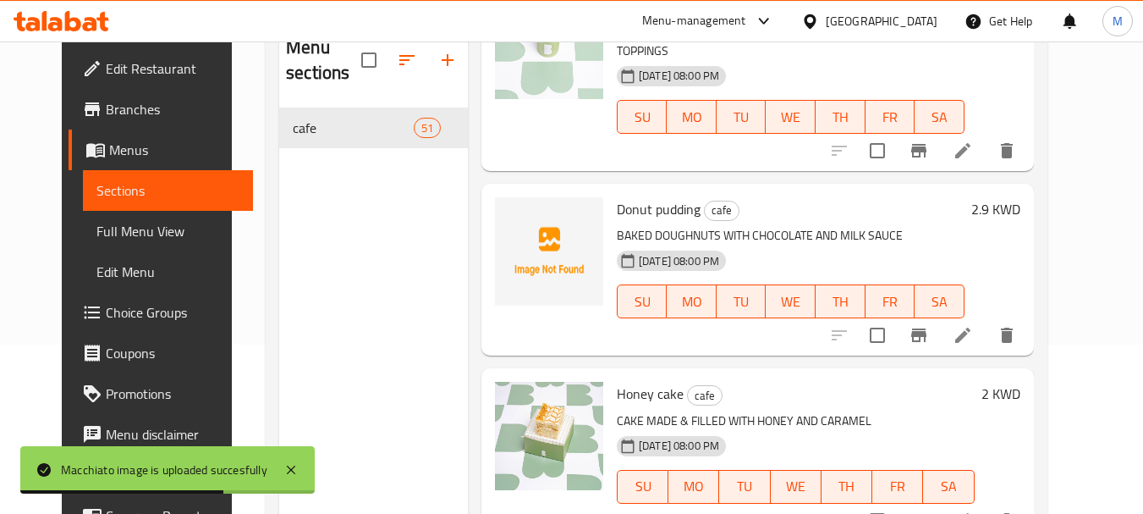
scroll to position [3130, 0]
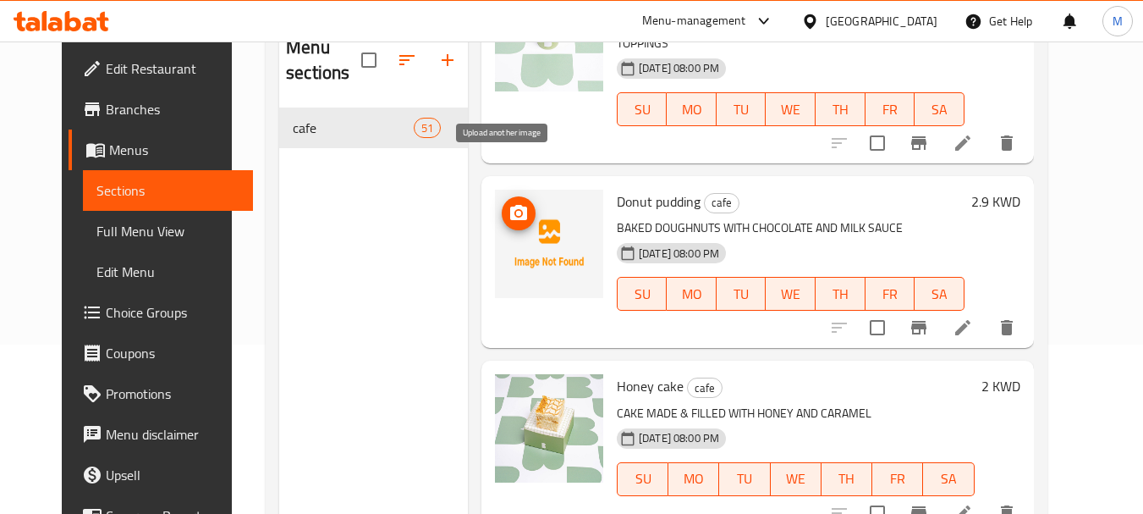
click at [510, 205] on icon "upload picture" at bounding box center [518, 212] width 17 height 15
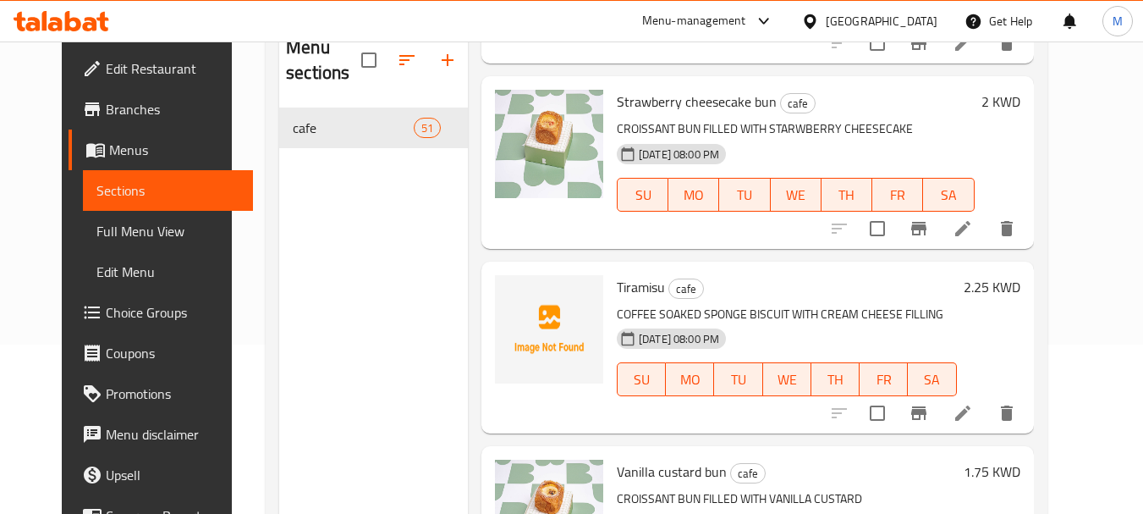
scroll to position [5245, 0]
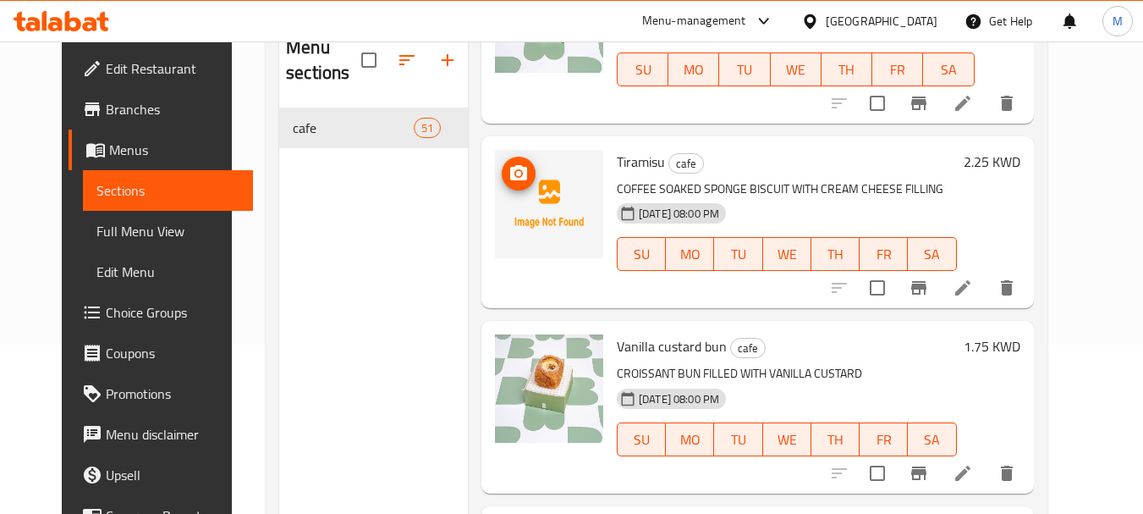
click at [516, 171] on circle "upload picture" at bounding box center [518, 173] width 5 height 5
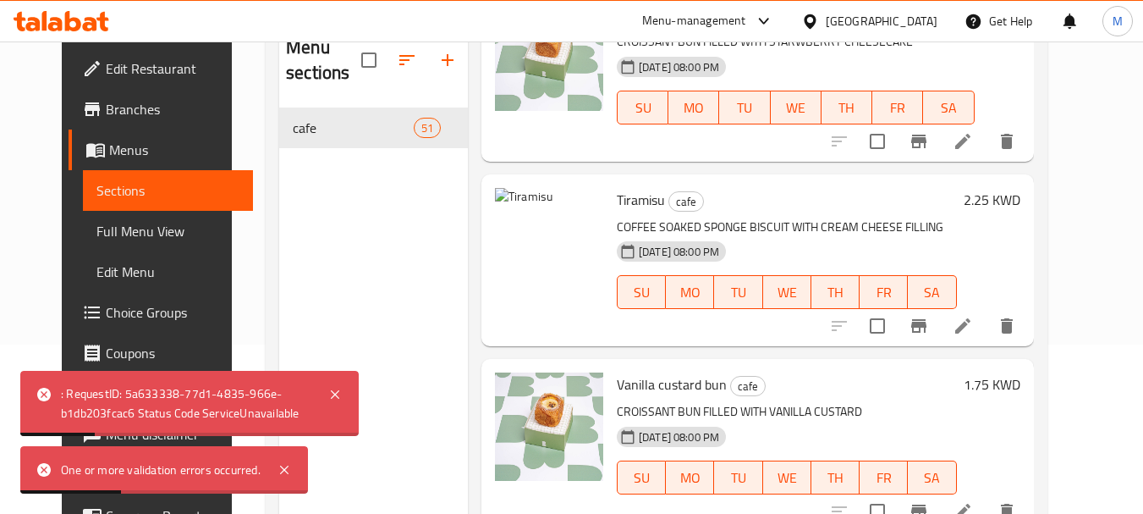
scroll to position [5161, 0]
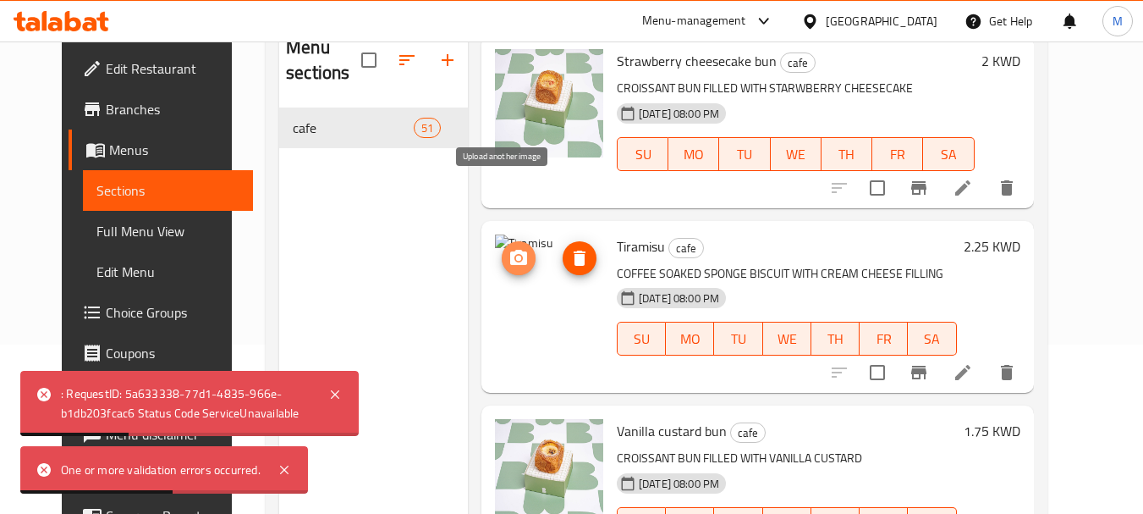
click at [510, 250] on icon "upload picture" at bounding box center [518, 257] width 17 height 15
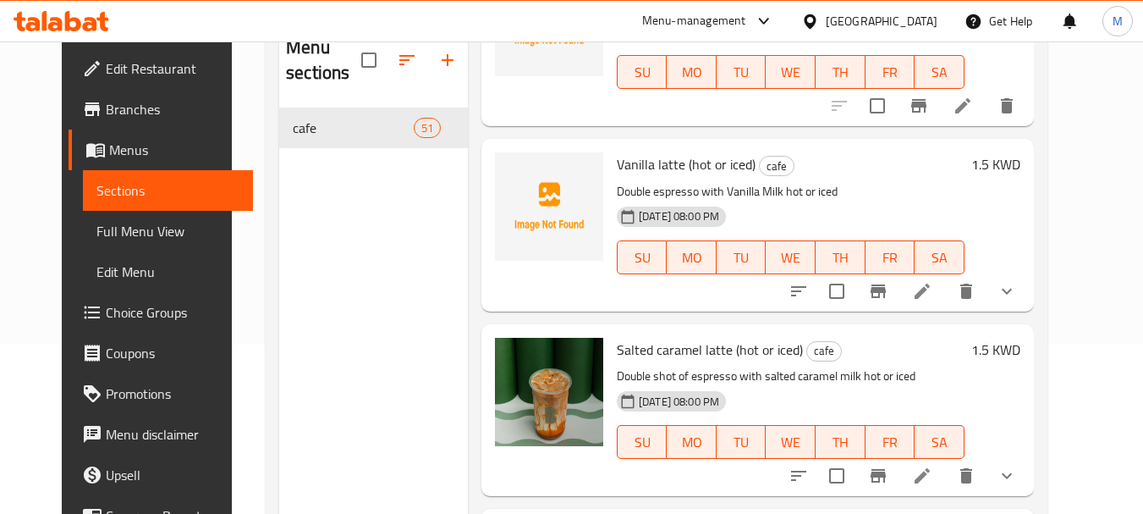
scroll to position [5668, 0]
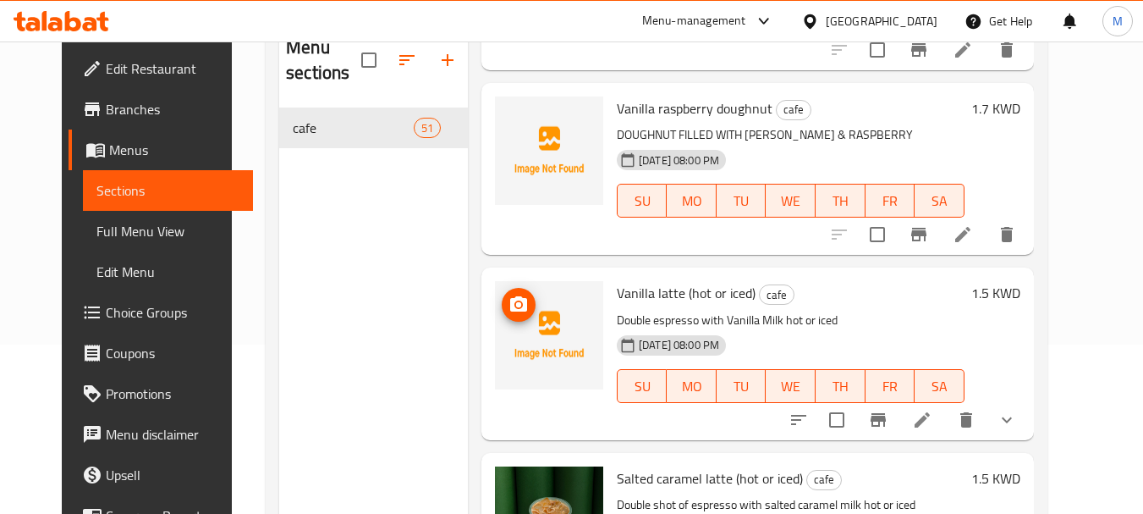
click at [508, 294] on icon "upload picture" at bounding box center [518, 304] width 20 height 20
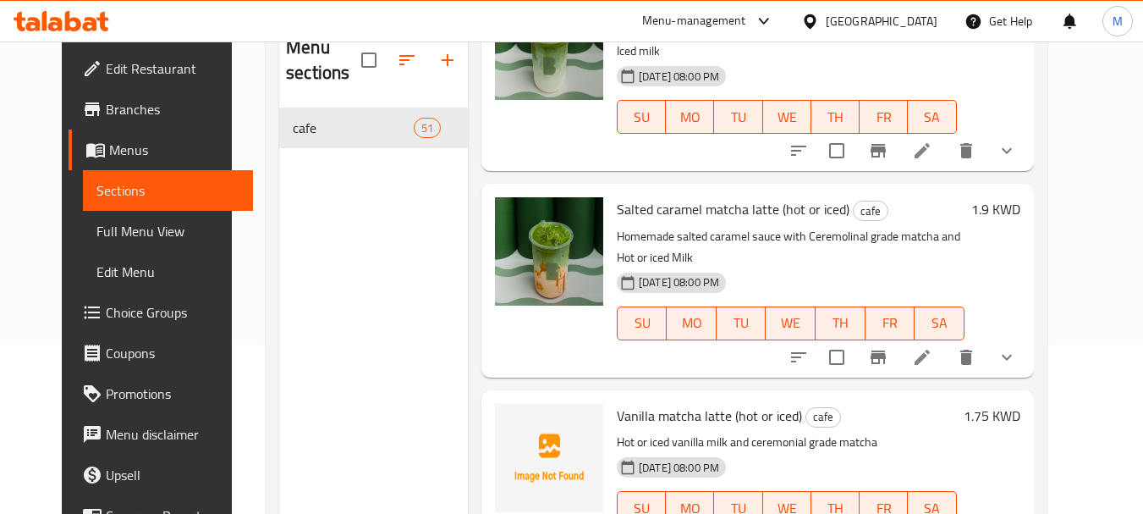
scroll to position [6514, 0]
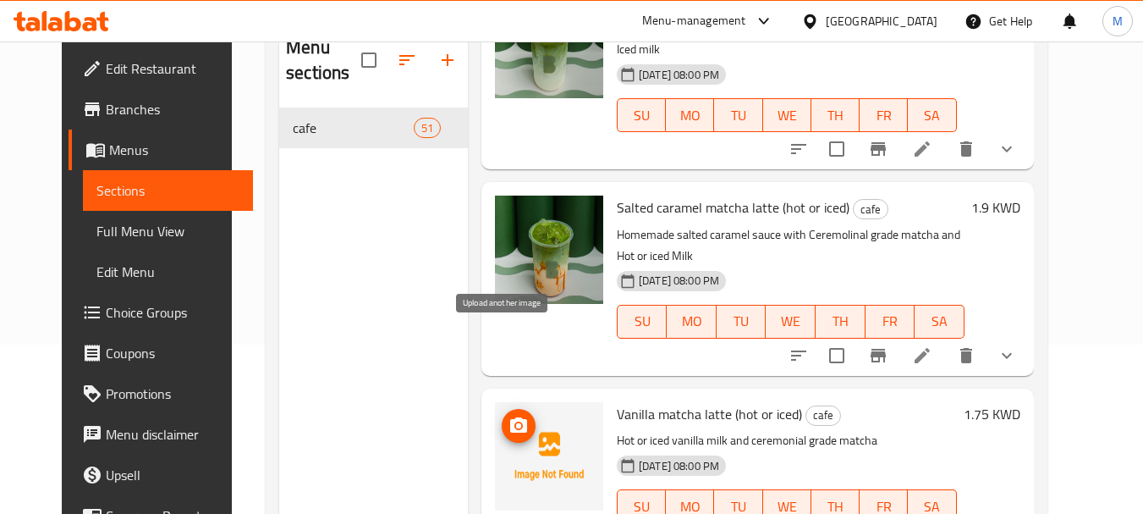
click at [510, 417] on icon "upload picture" at bounding box center [518, 424] width 17 height 15
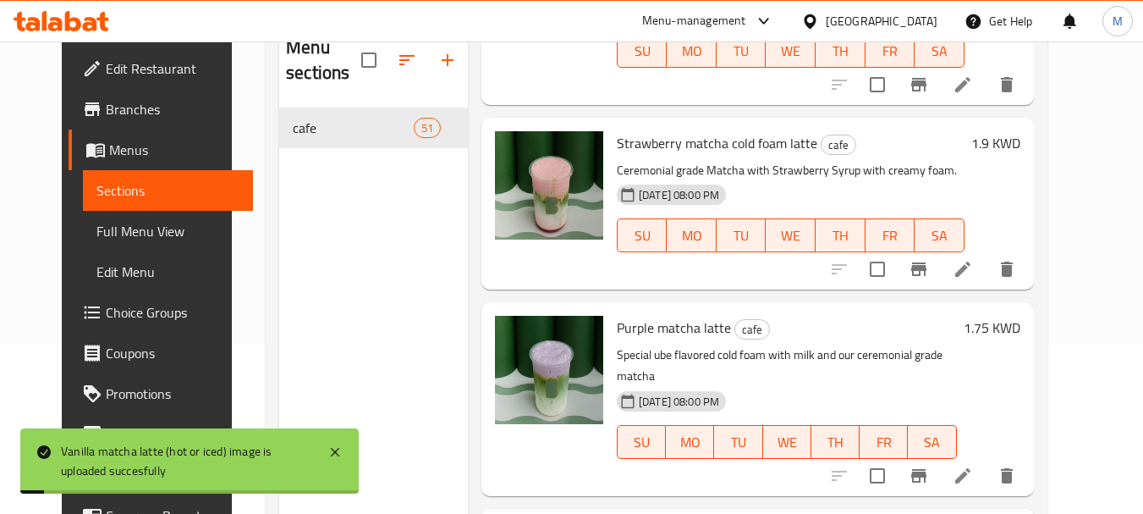
scroll to position [7529, 0]
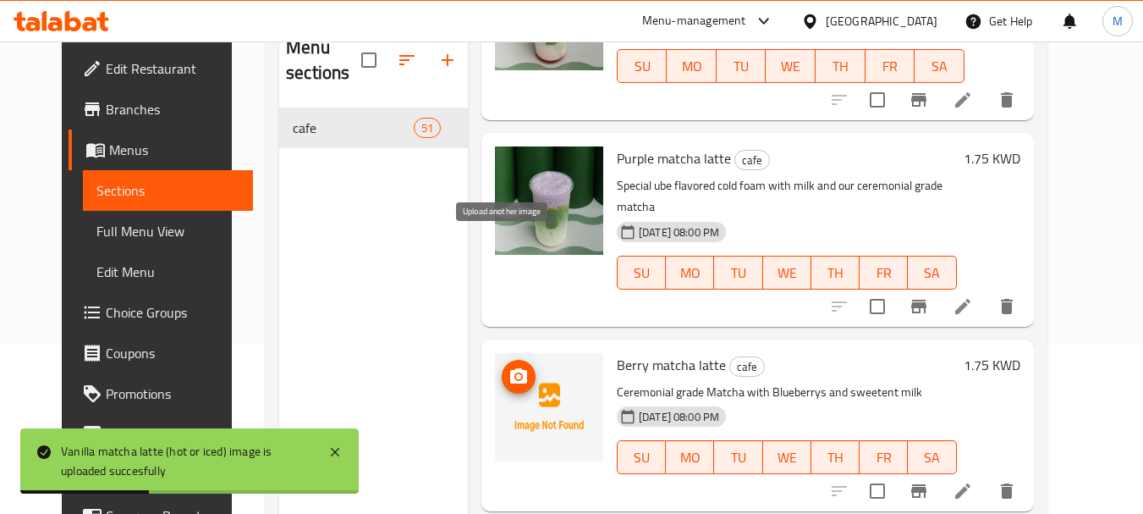
click at [508, 366] on icon "upload picture" at bounding box center [518, 376] width 20 height 20
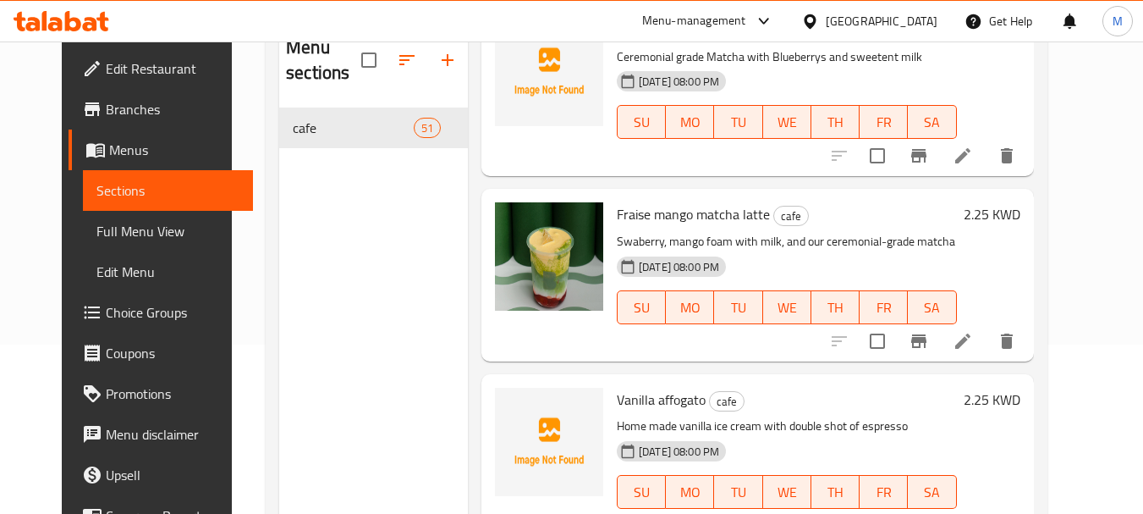
scroll to position [7952, 0]
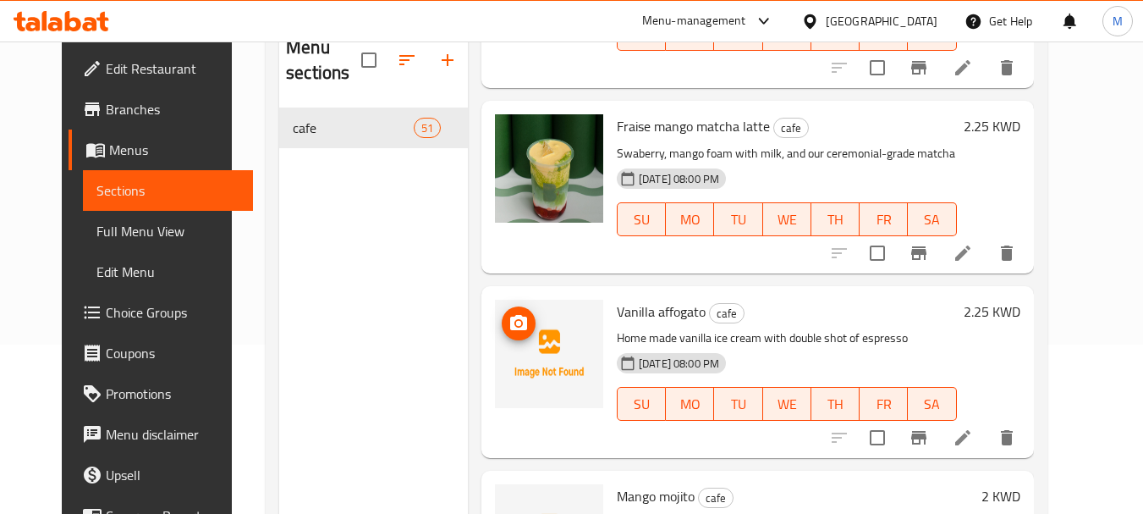
click at [516, 321] on circle "upload picture" at bounding box center [518, 323] width 5 height 5
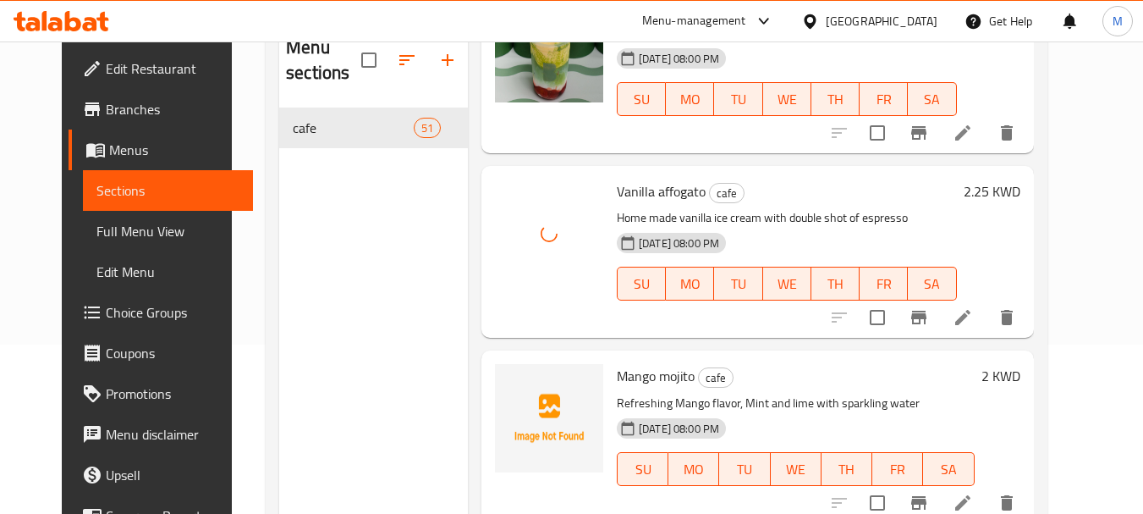
scroll to position [8121, 0]
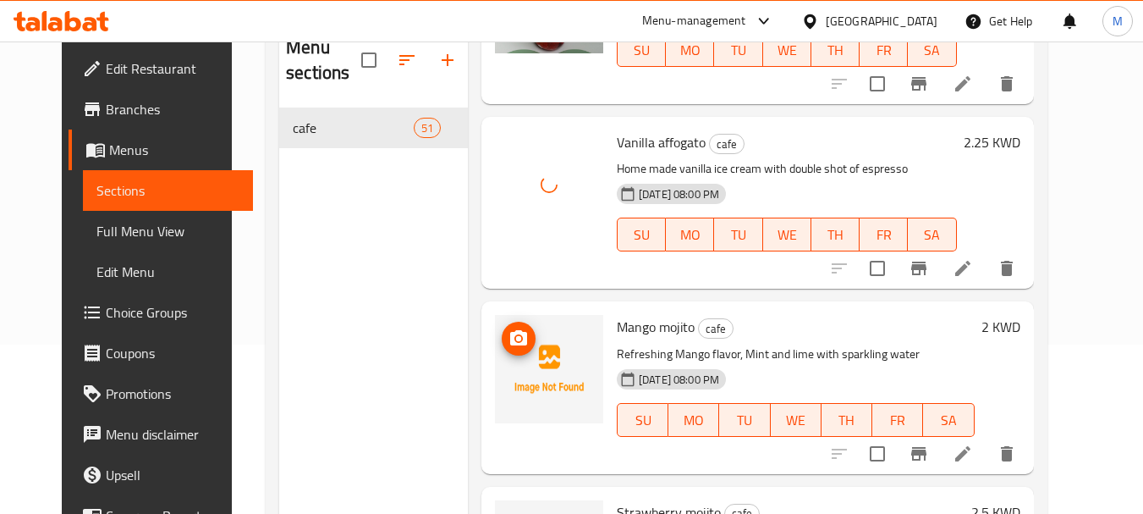
click at [516, 336] on circle "upload picture" at bounding box center [518, 338] width 5 height 5
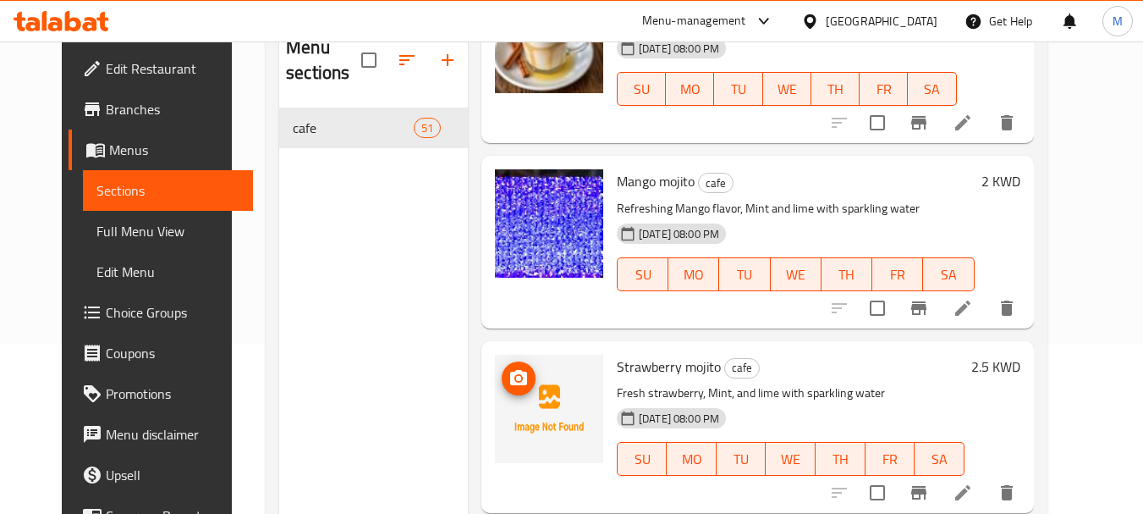
scroll to position [8291, 0]
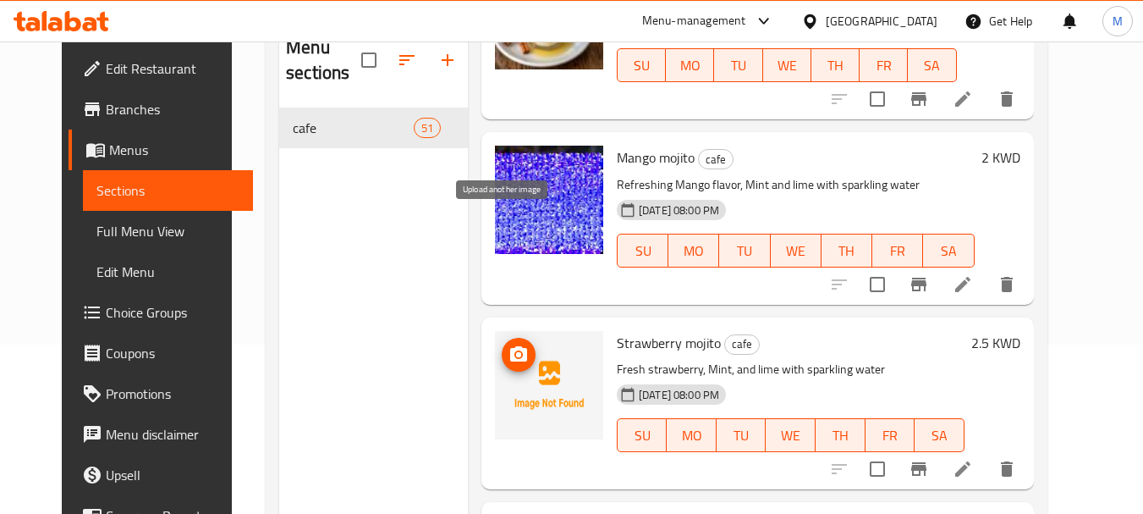
click at [508, 344] on icon "upload picture" at bounding box center [518, 354] width 20 height 20
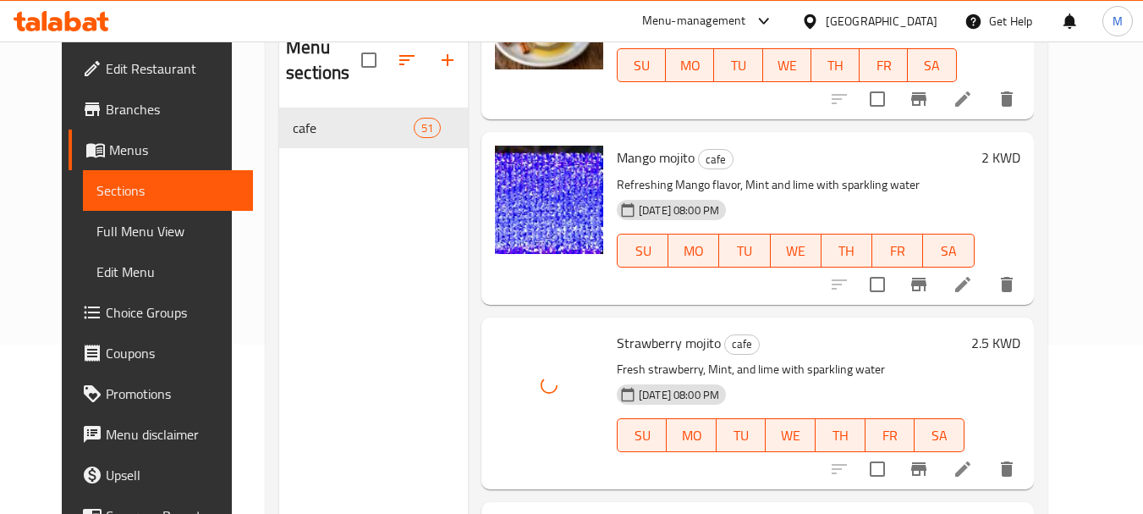
scroll to position [8375, 0]
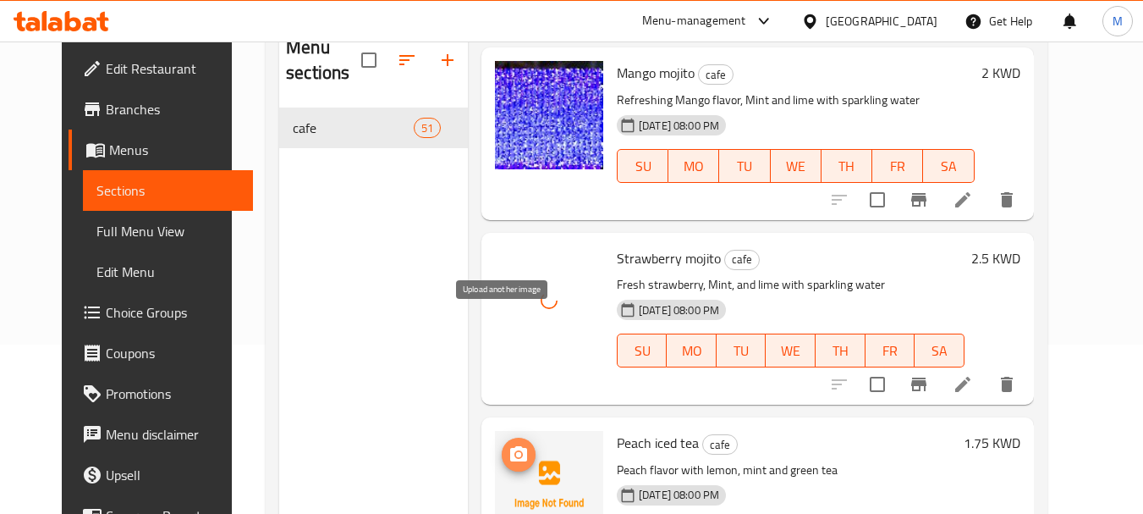
click at [516, 452] on circle "upload picture" at bounding box center [518, 454] width 5 height 5
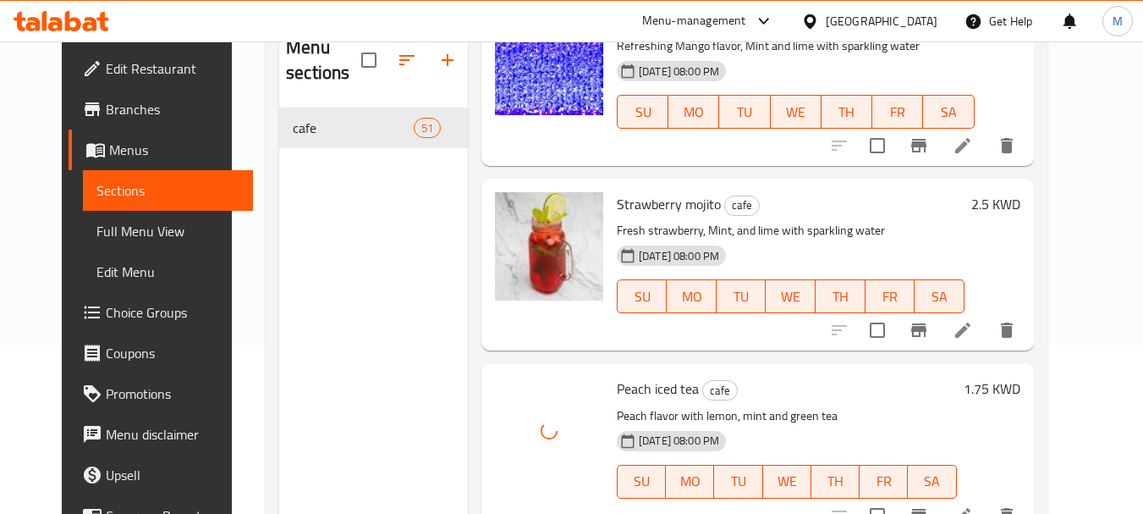
scroll to position [8544, 0]
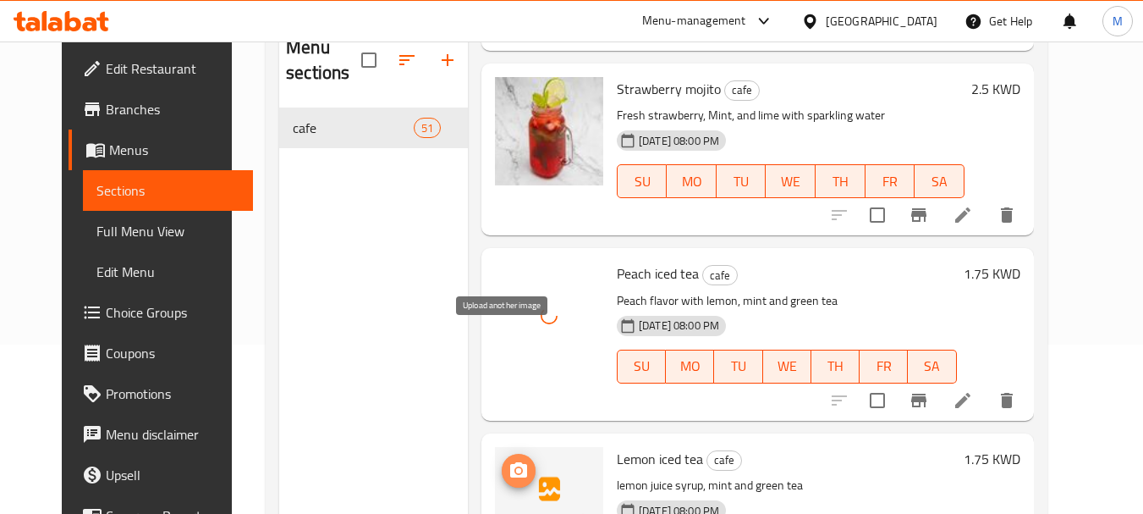
click at [510, 462] on icon "upload picture" at bounding box center [518, 469] width 17 height 15
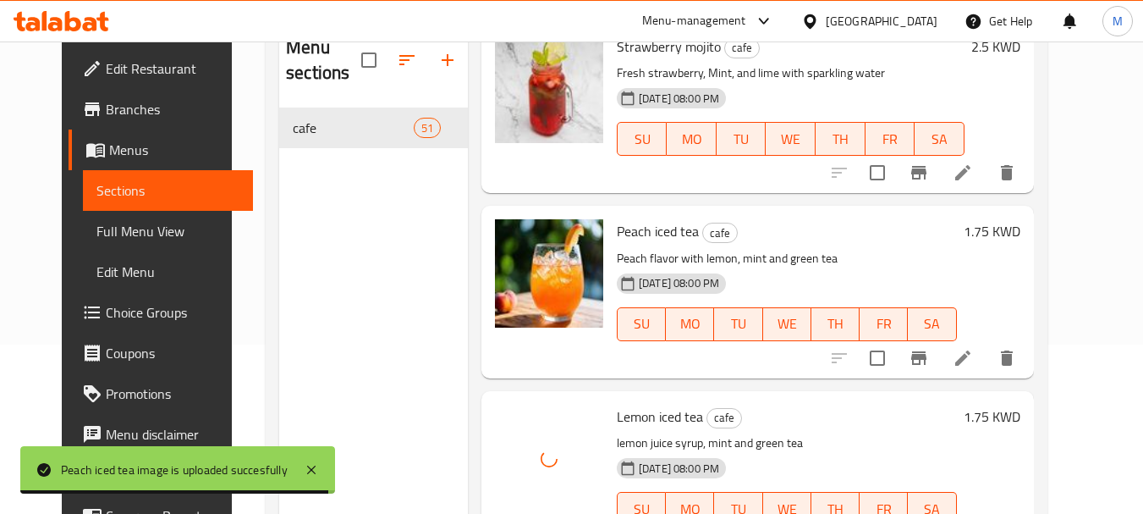
scroll to position [8798, 0]
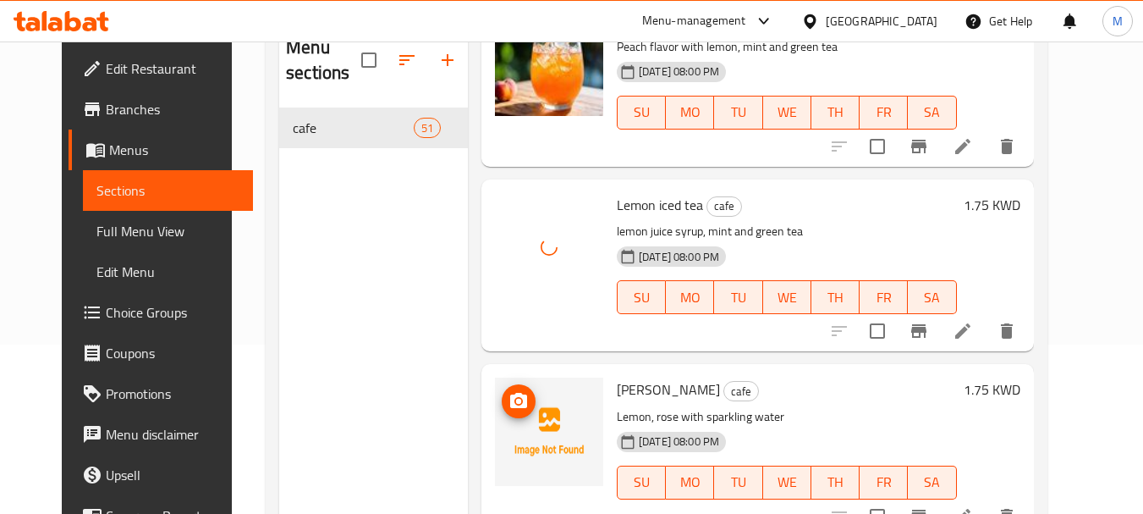
click at [516, 398] on circle "upload picture" at bounding box center [518, 400] width 5 height 5
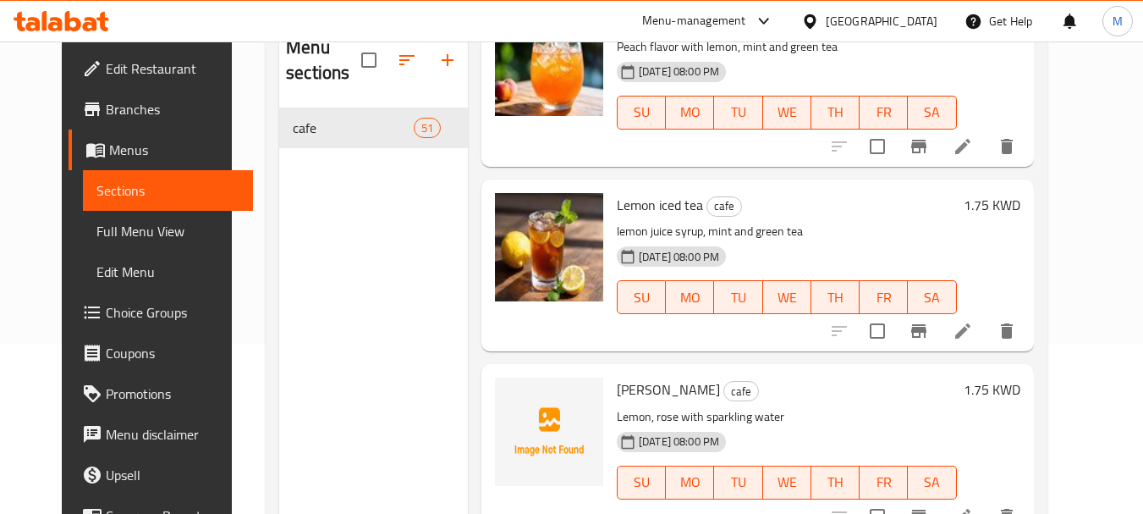
click at [660, 376] on span "Rose Lemonade" at bounding box center [668, 388] width 103 height 25
copy h6 "Rose Lemonade"
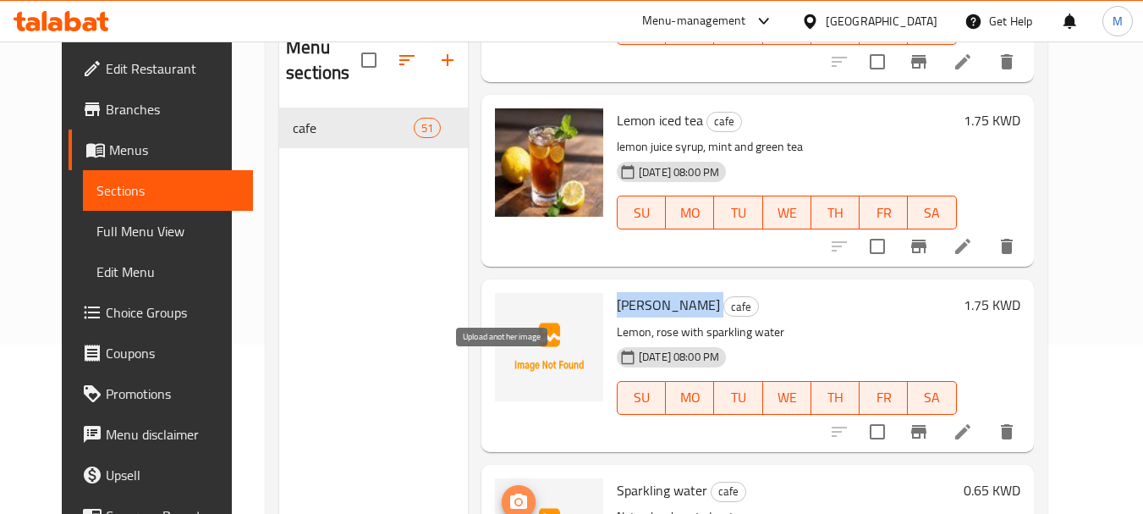
click at [508, 492] on icon "upload picture" at bounding box center [518, 502] width 20 height 20
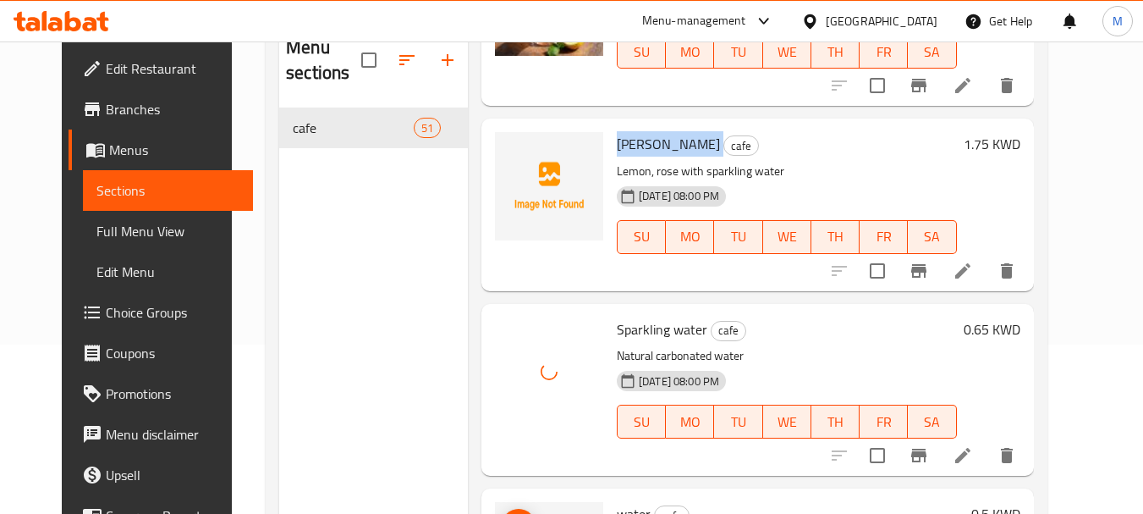
scroll to position [237, 0]
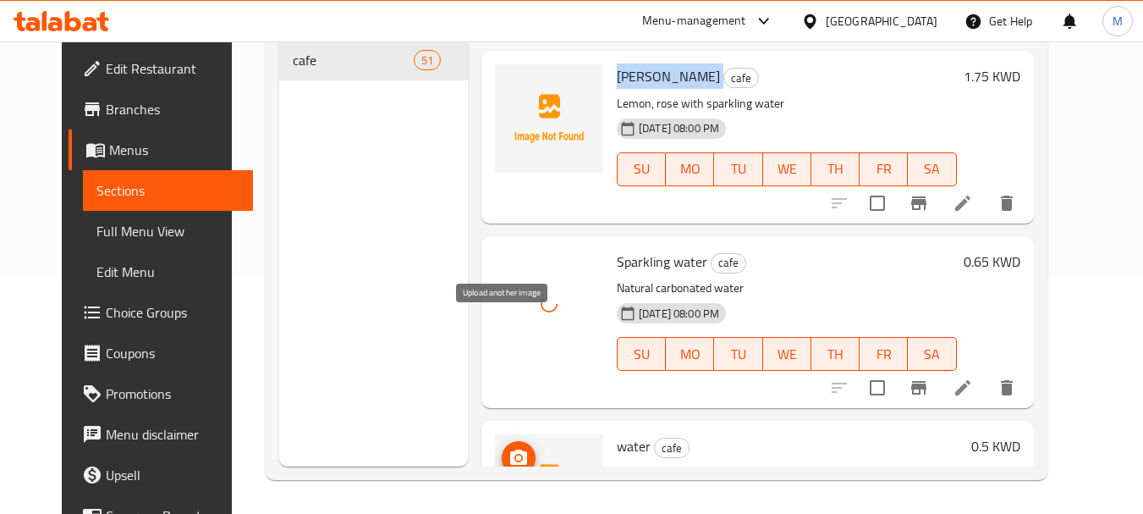
click at [508, 448] on icon "upload picture" at bounding box center [518, 458] width 20 height 20
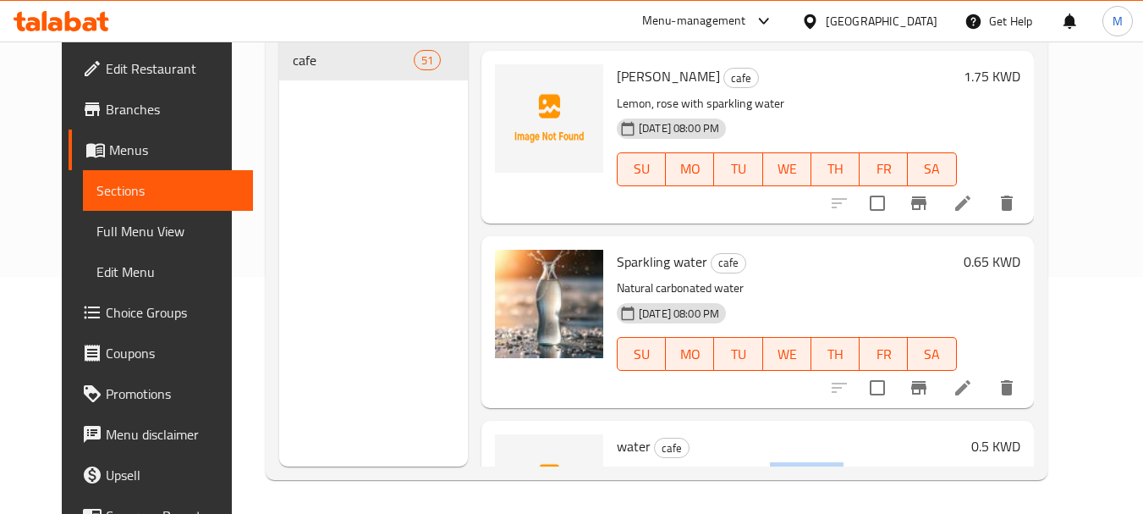
drag, startPoint x: 757, startPoint y: 349, endPoint x: 829, endPoint y: 353, distance: 72.0
click at [829, 463] on p "Icelandic Glacial Natural Spring Alkaline Water, 330 ml" at bounding box center [791, 473] width 348 height 21
copy p "Alkaline Water,"
click at [510, 449] on icon "upload picture" at bounding box center [518, 456] width 17 height 15
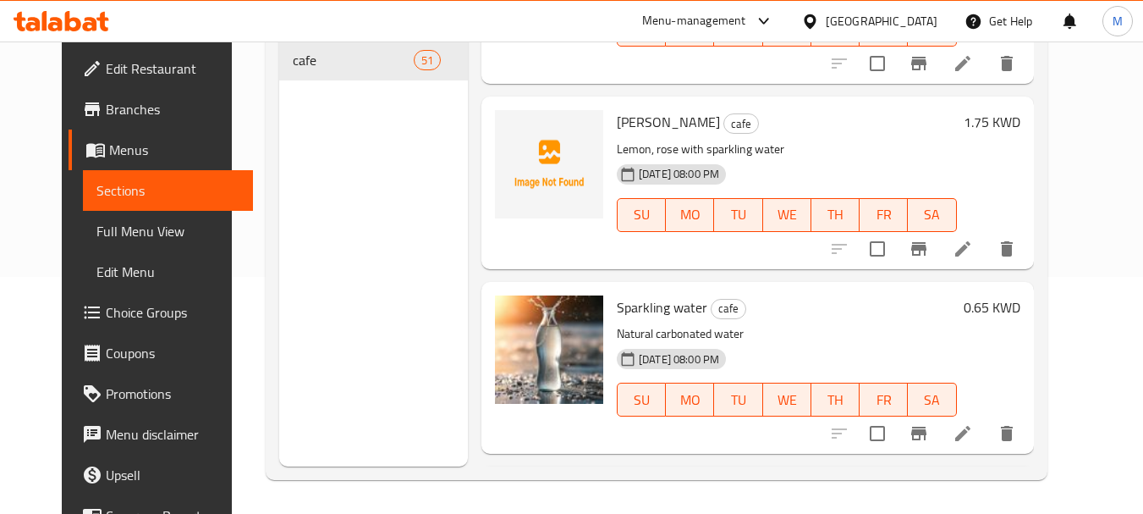
scroll to position [8705, 0]
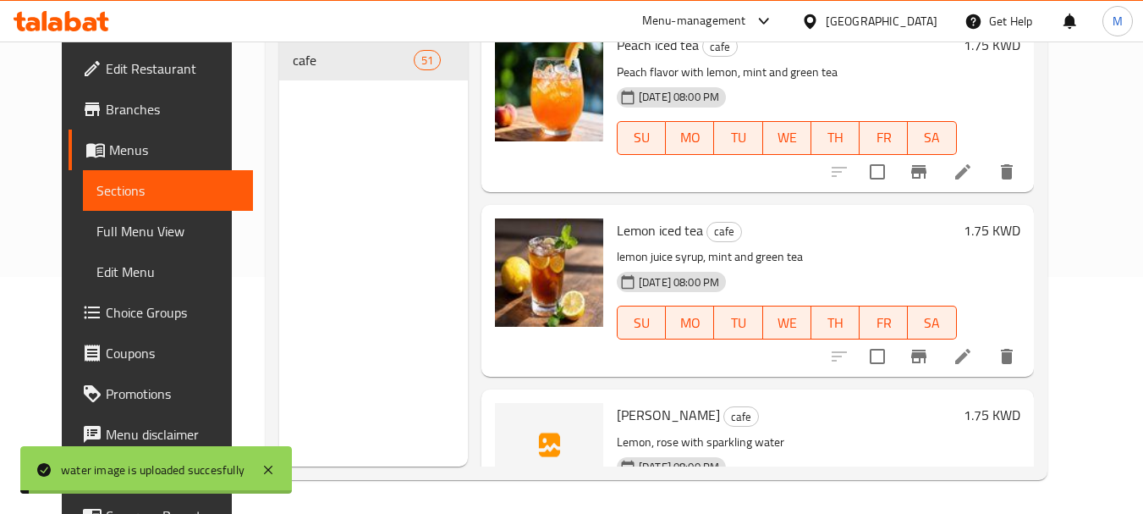
click at [682, 402] on span "Rose Lemonade" at bounding box center [668, 414] width 103 height 25
click at [702, 431] on p "Lemon, rose with sparkling water" at bounding box center [787, 441] width 340 height 21
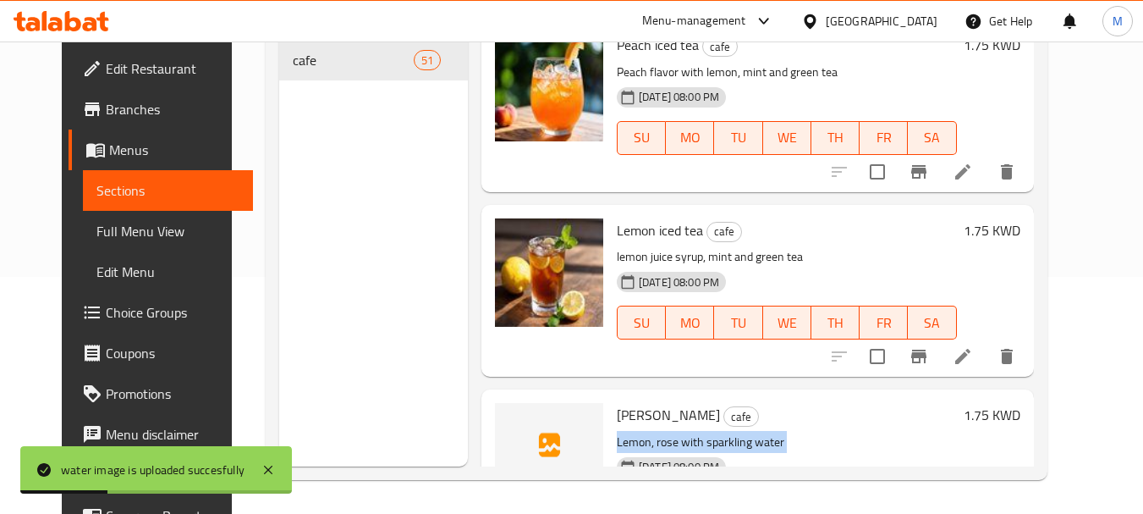
click at [702, 431] on p "Lemon, rose with sparkling water" at bounding box center [787, 441] width 340 height 21
copy div "Lemon, rose with sparkling water"
click at [508, 416] on icon "upload picture" at bounding box center [518, 426] width 20 height 20
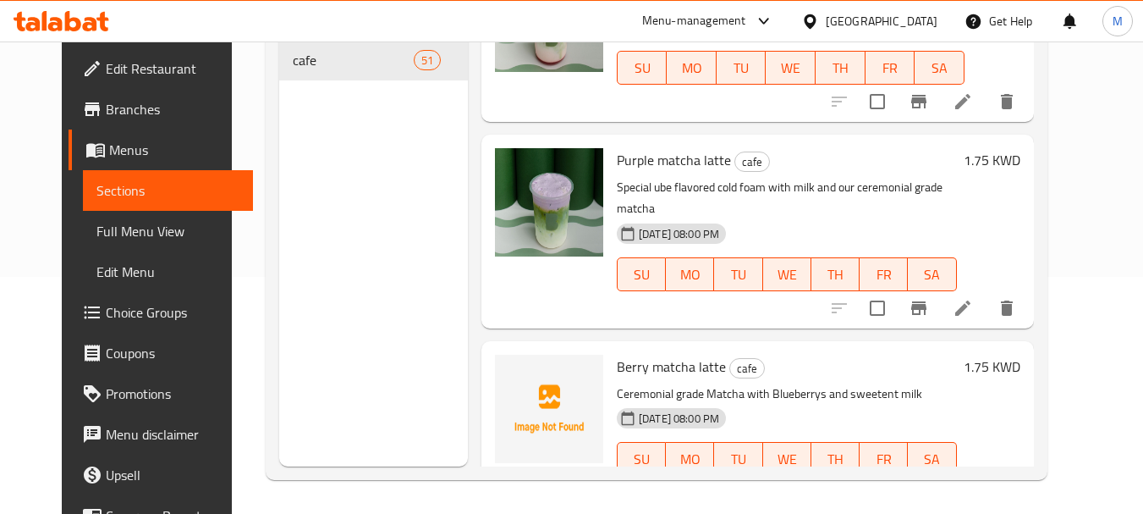
scroll to position [7436, 0]
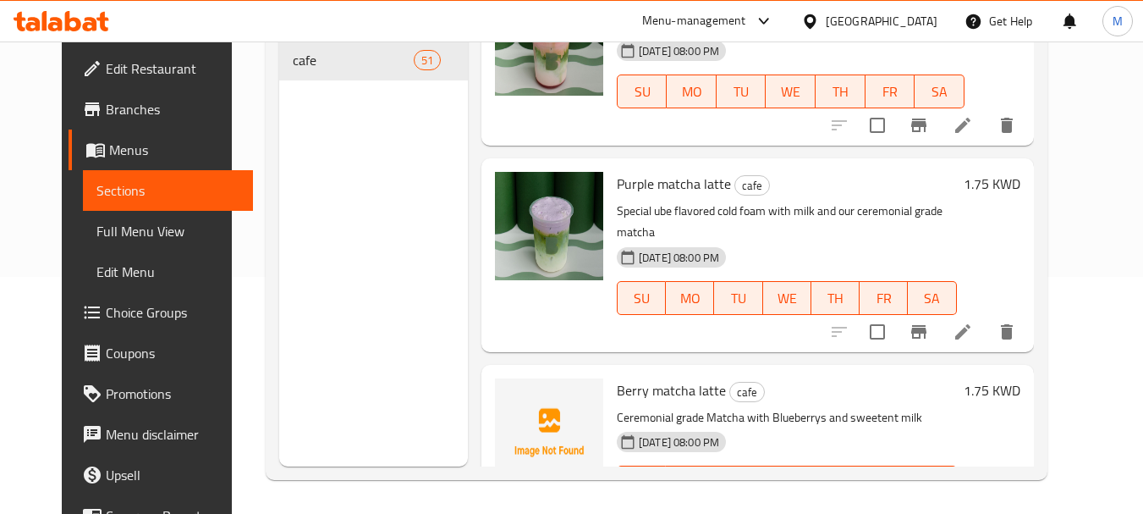
click at [669, 377] on span "Berry matcha latte" at bounding box center [671, 389] width 109 height 25
copy h6 "Berry matcha latte"
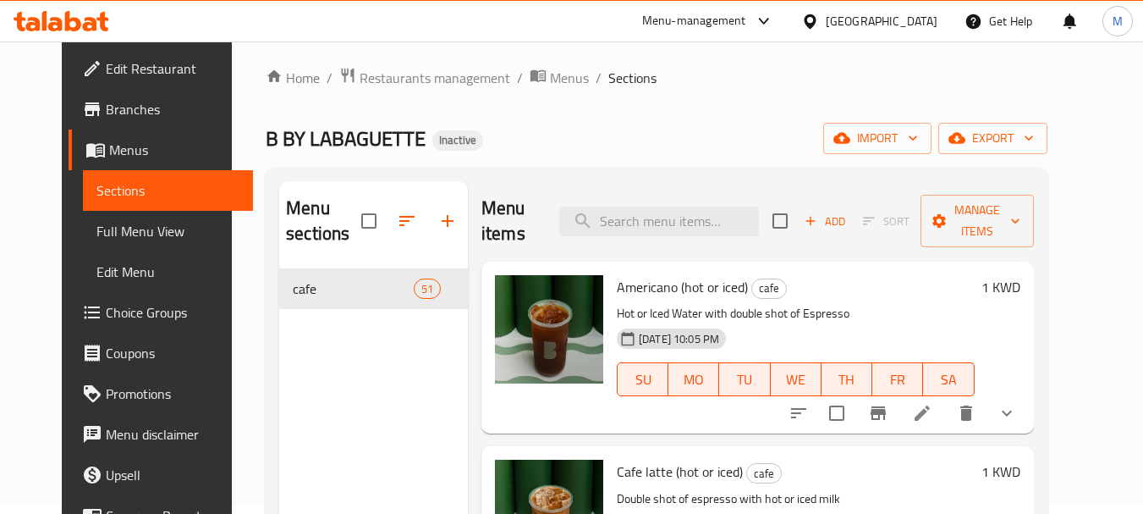
scroll to position [0, 0]
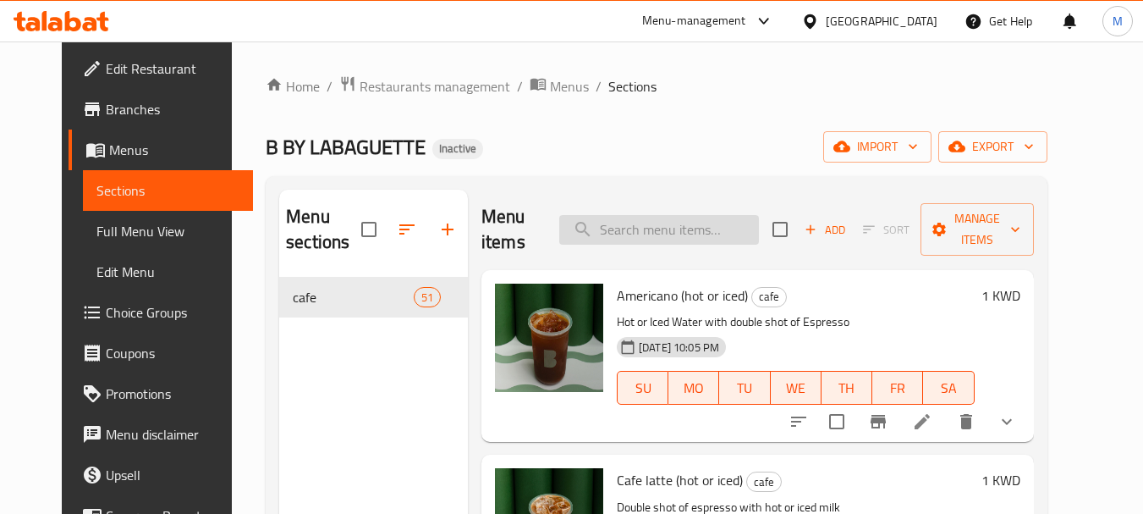
click at [637, 225] on input "search" at bounding box center [659, 230] width 200 height 30
paste input "Berry matcha latte"
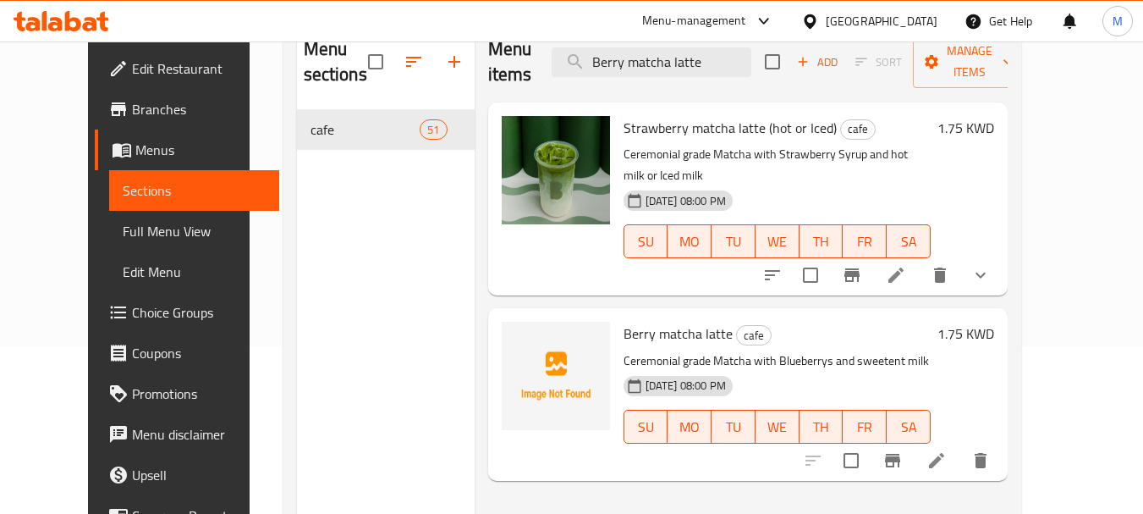
scroll to position [169, 0]
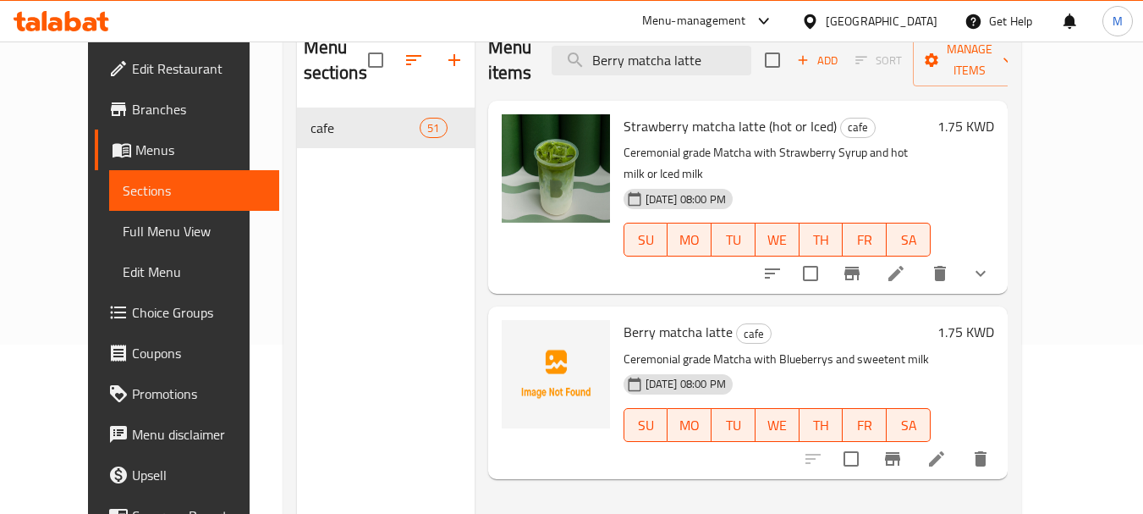
type input "Berry matcha latte"
click at [517, 335] on icon "upload picture" at bounding box center [525, 342] width 17 height 15
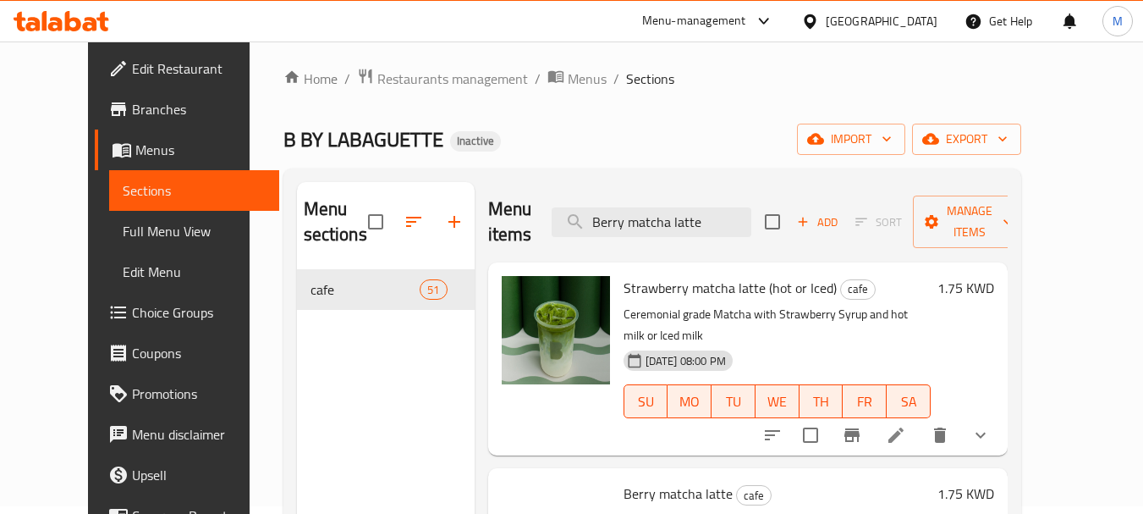
scroll to position [0, 0]
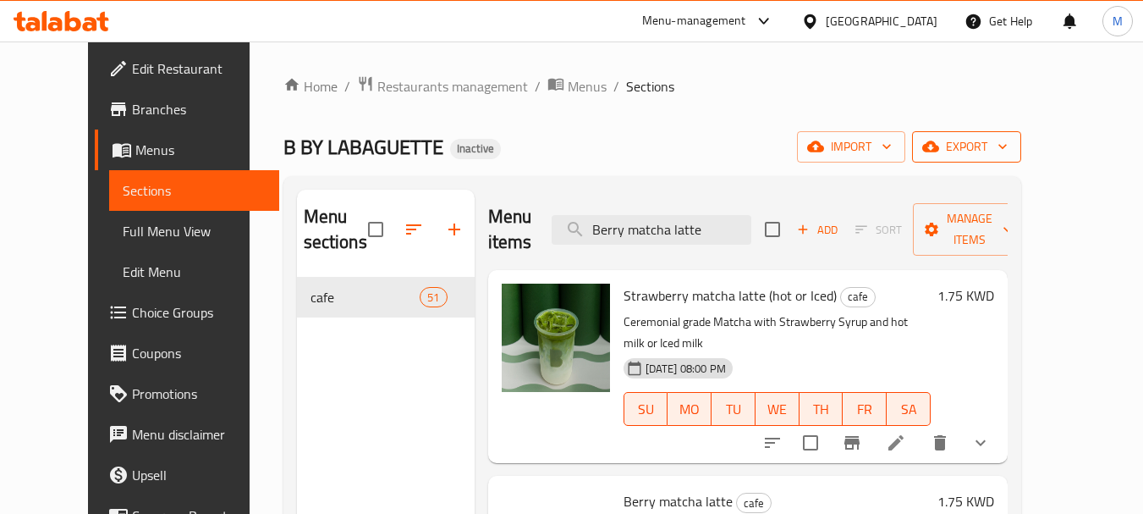
click at [1008, 149] on span "export" at bounding box center [967, 146] width 82 height 21
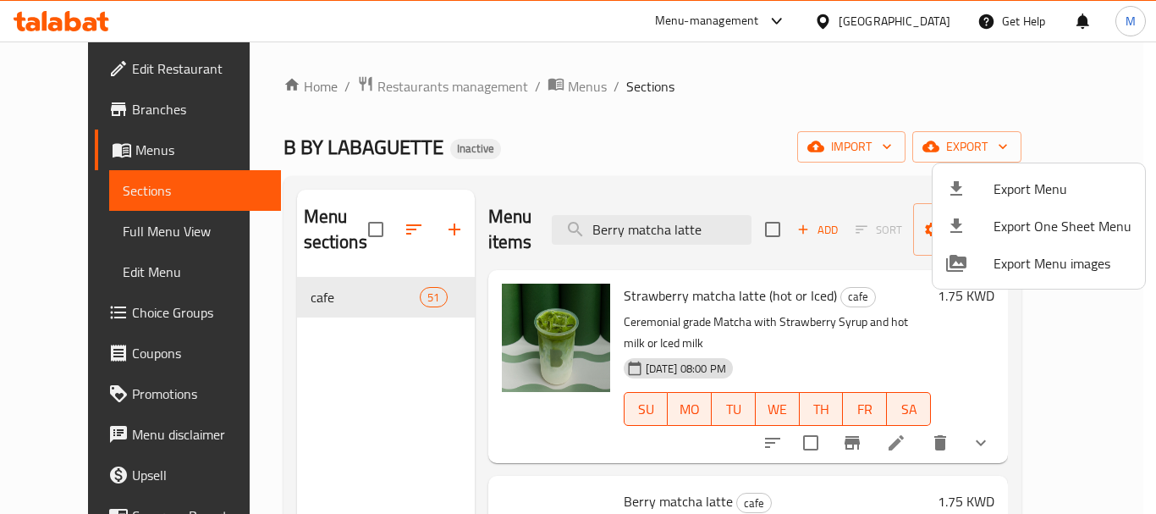
drag, startPoint x: 745, startPoint y: 261, endPoint x: 673, endPoint y: 268, distance: 73.2
click at [681, 268] on div at bounding box center [578, 257] width 1156 height 514
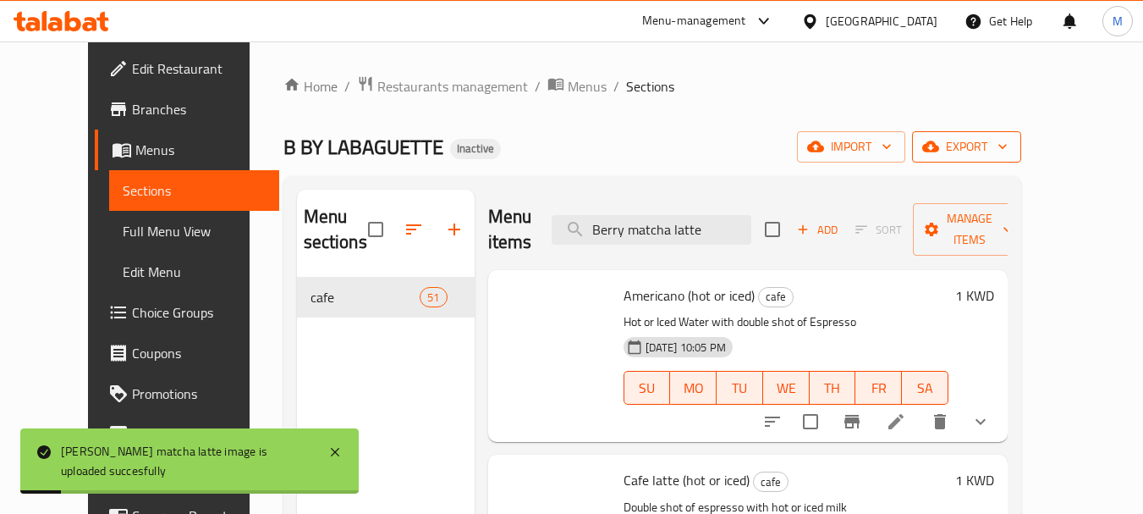
drag, startPoint x: 690, startPoint y: 274, endPoint x: 1079, endPoint y: 142, distance: 410.1
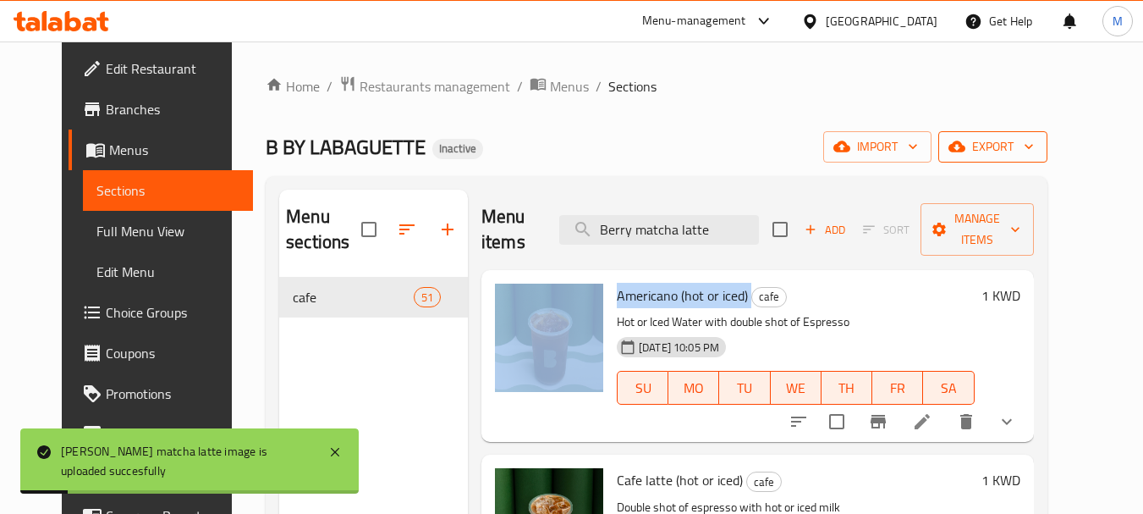
click at [1034, 141] on span "export" at bounding box center [993, 146] width 82 height 21
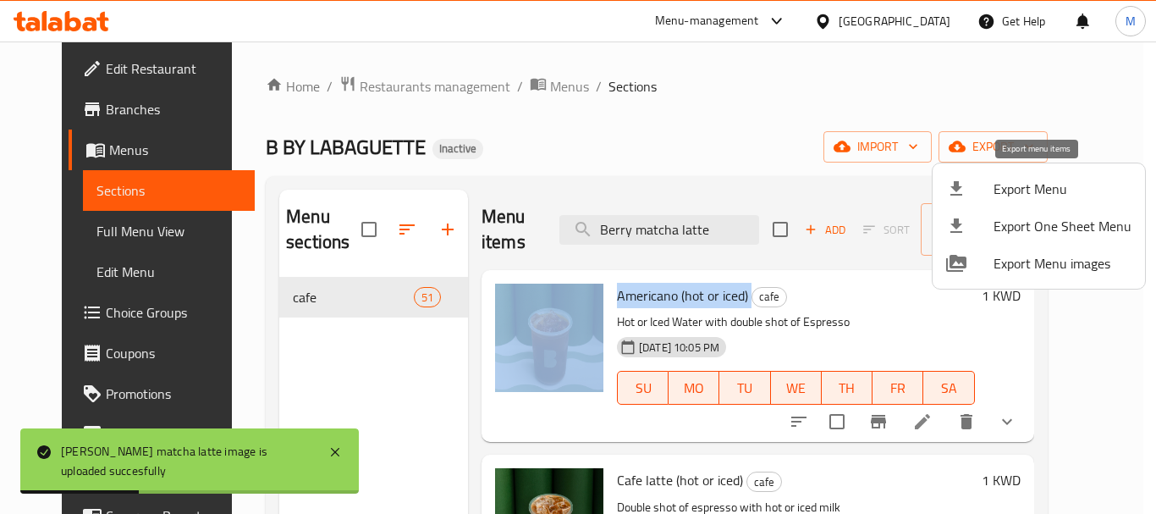
click at [1056, 190] on span "Export Menu" at bounding box center [1062, 189] width 138 height 20
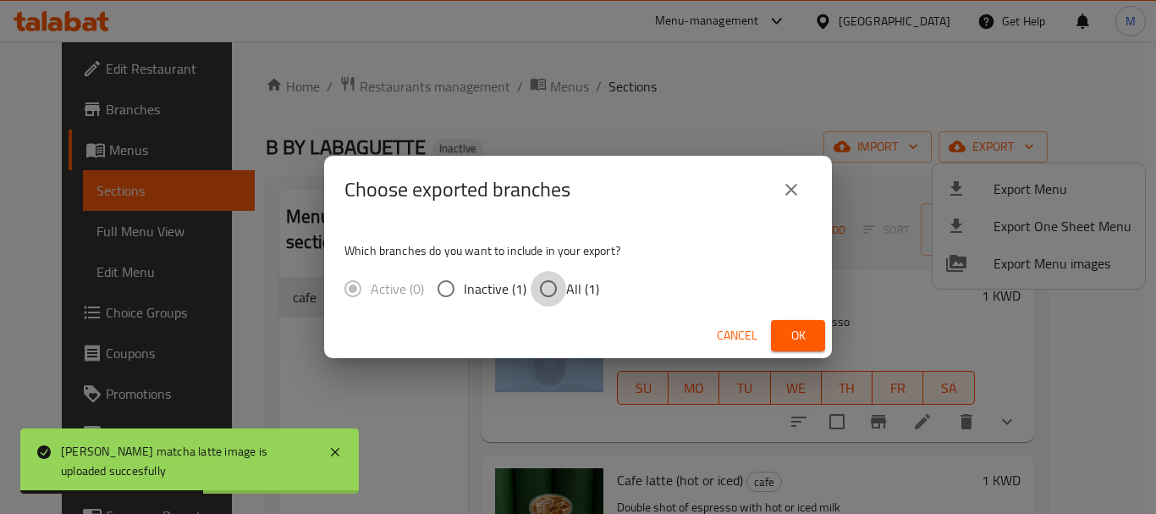
click at [553, 286] on input "All (1)" at bounding box center [548, 289] width 36 height 36
radio input "true"
click at [802, 336] on span "Ok" at bounding box center [797, 335] width 27 height 21
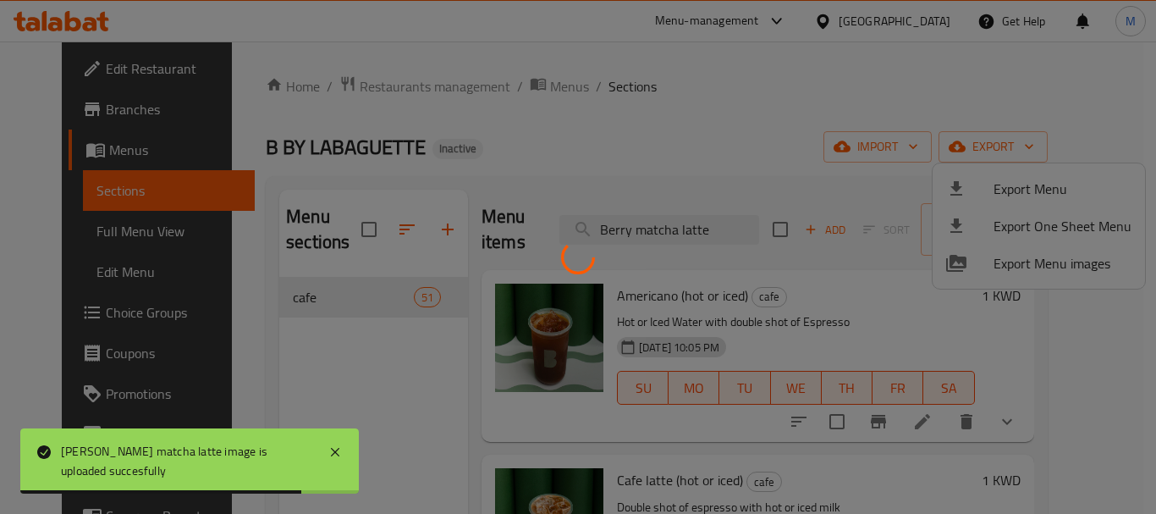
click at [666, 312] on div at bounding box center [578, 257] width 1156 height 514
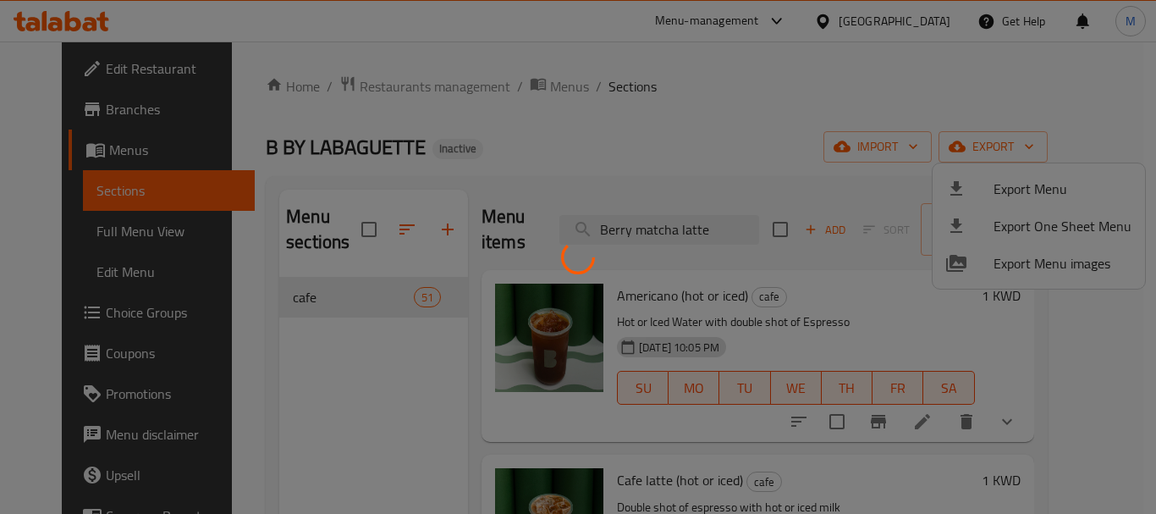
click at [106, 73] on div at bounding box center [578, 257] width 1156 height 514
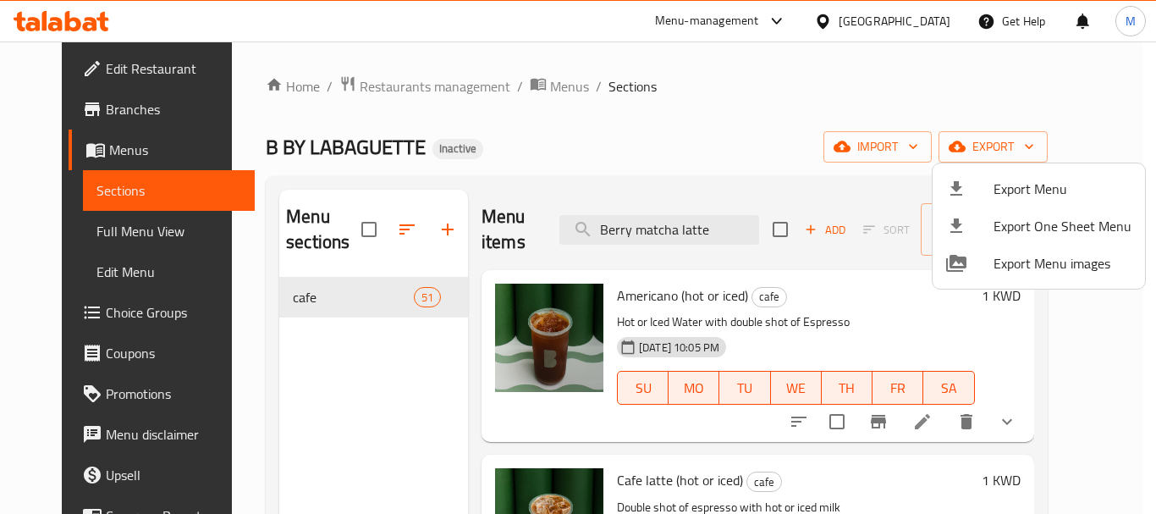
click at [106, 73] on div at bounding box center [578, 257] width 1156 height 514
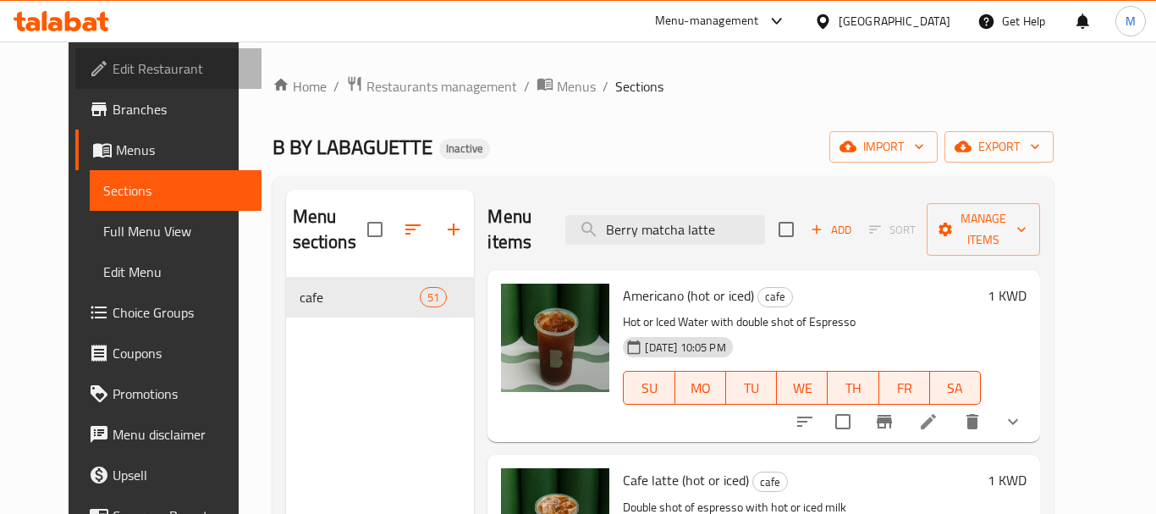
click at [113, 73] on span "Edit Restaurant" at bounding box center [180, 68] width 135 height 20
